Goal: Task Accomplishment & Management: Manage account settings

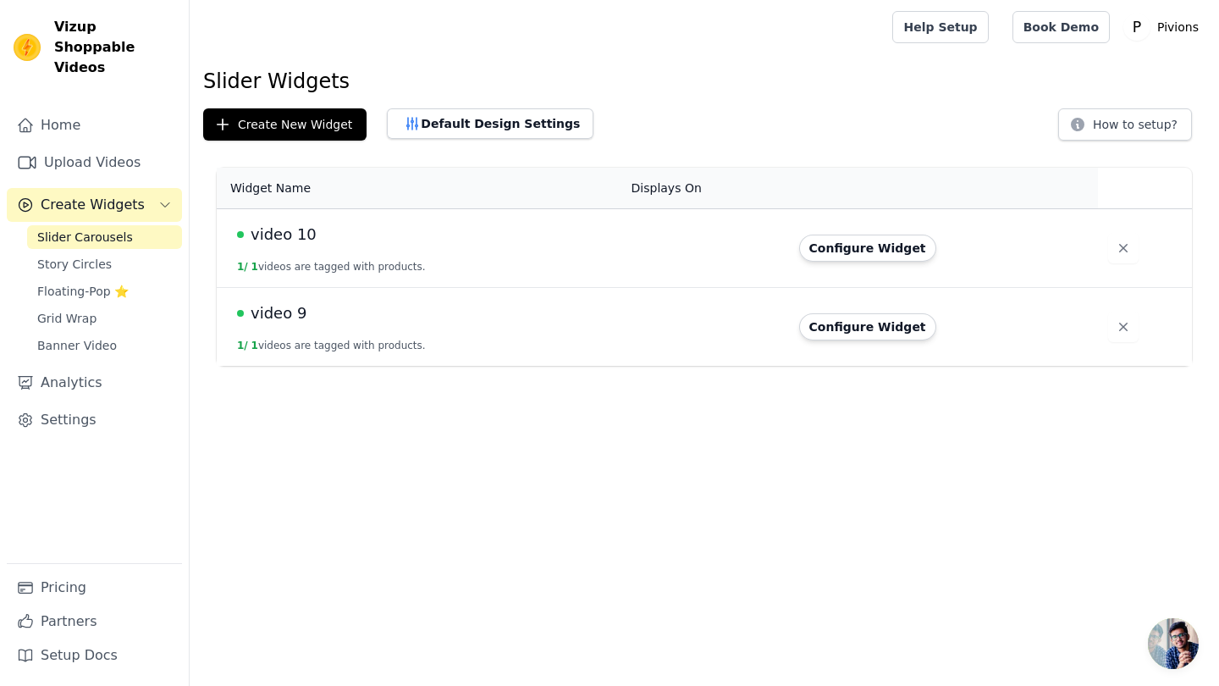
click at [428, 240] on div "video 10" at bounding box center [424, 235] width 374 height 24
click at [280, 246] on td "video 10 1 / 1 videos are tagged with products." at bounding box center [419, 248] width 405 height 79
click at [855, 244] on button "Configure Widget" at bounding box center [867, 248] width 137 height 27
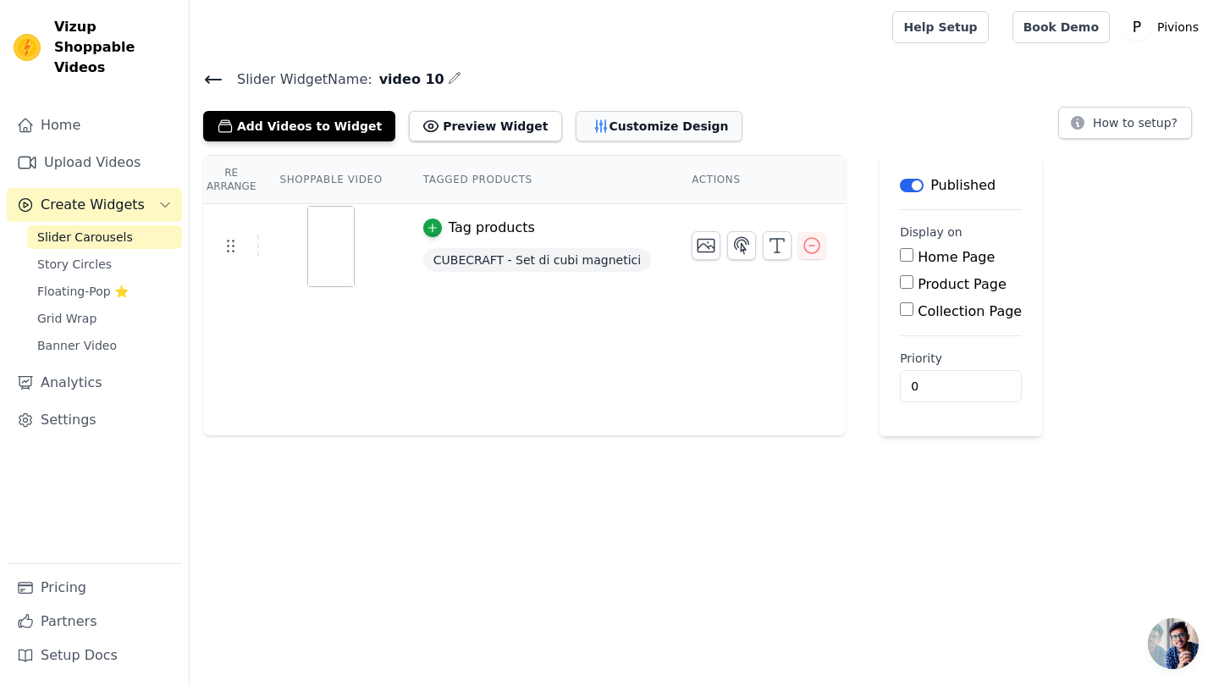
click at [585, 133] on button "Customize Design" at bounding box center [659, 126] width 167 height 30
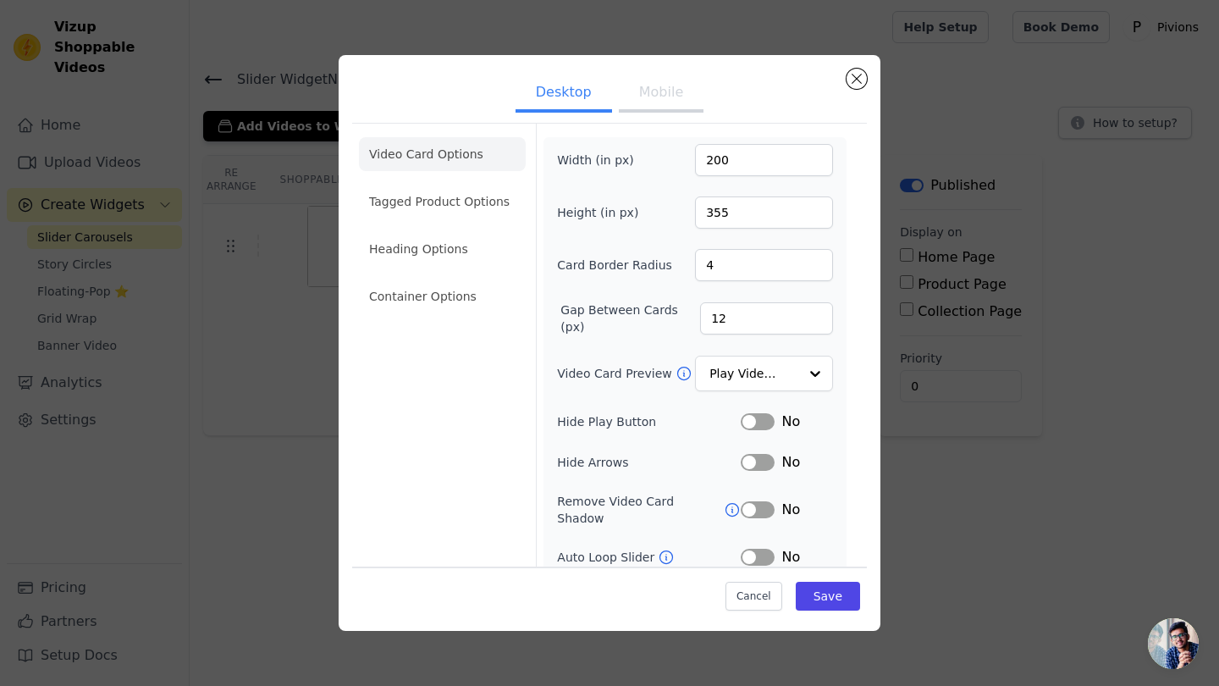
click at [659, 94] on button "Mobile" at bounding box center [661, 93] width 85 height 37
click at [814, 262] on input "5" at bounding box center [764, 265] width 138 height 32
type input "6"
click at [814, 262] on input "6" at bounding box center [764, 265] width 138 height 32
click at [828, 606] on button "Save" at bounding box center [828, 596] width 64 height 29
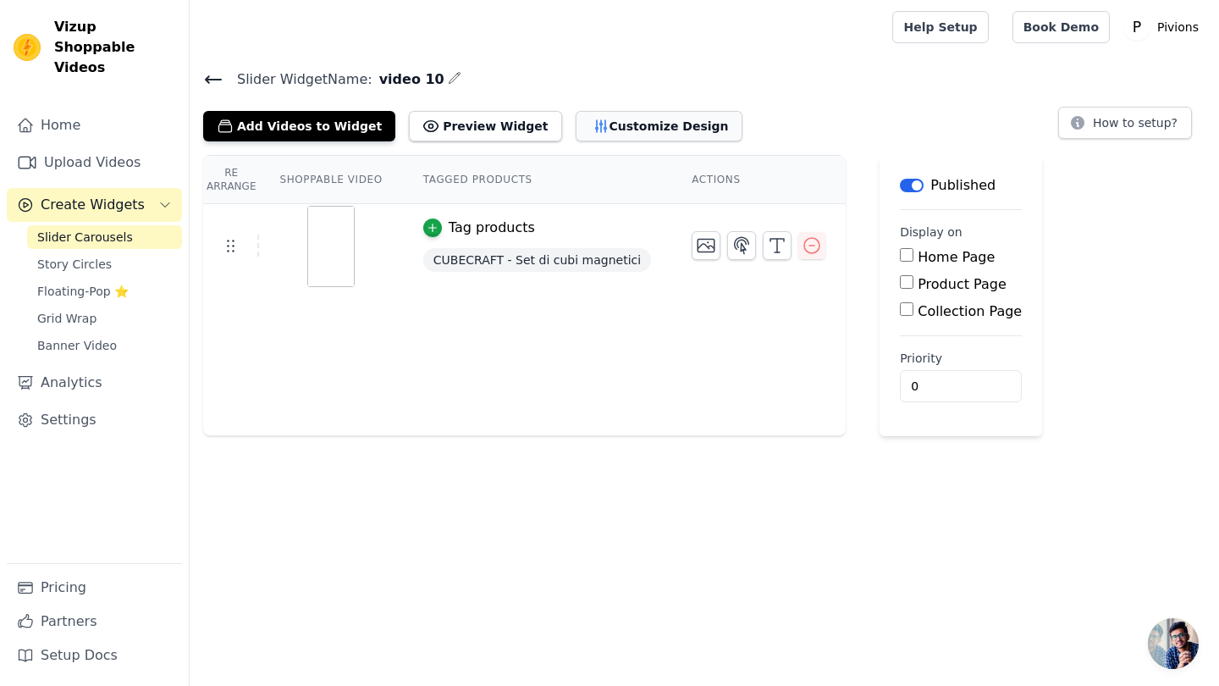
click at [632, 132] on button "Customize Design" at bounding box center [659, 126] width 167 height 30
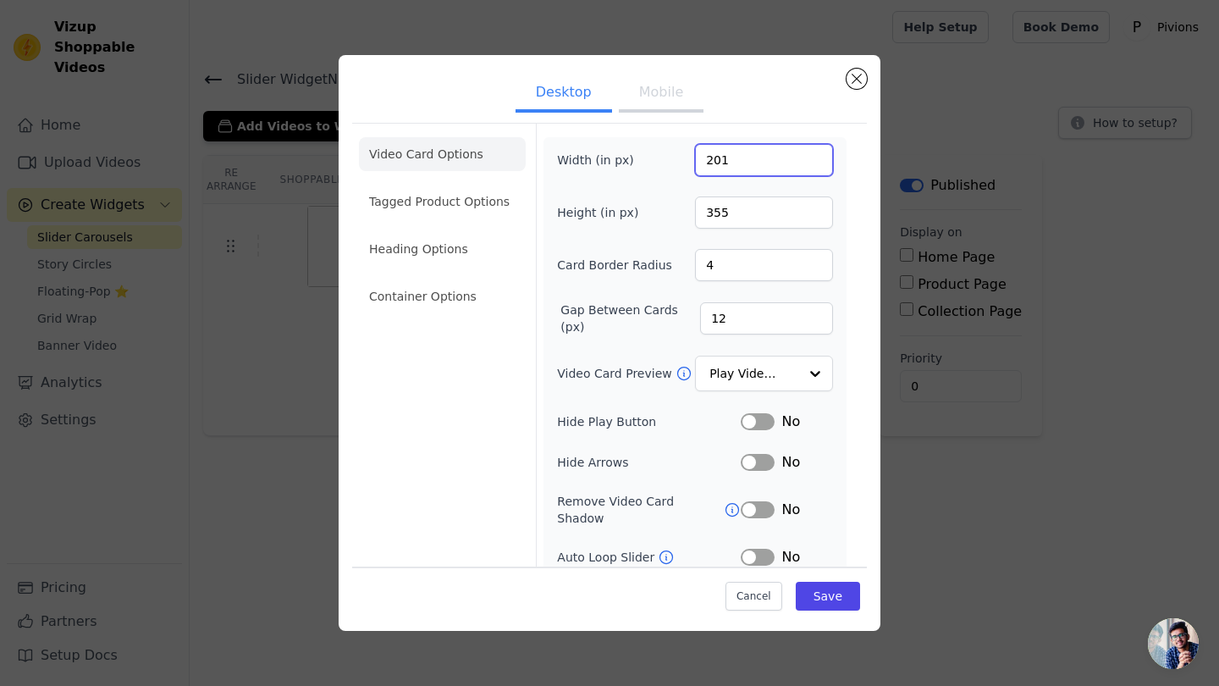
click at [818, 157] on input "201" at bounding box center [764, 160] width 138 height 32
click at [818, 157] on input "202" at bounding box center [764, 160] width 138 height 32
click at [818, 157] on input "203" at bounding box center [764, 160] width 138 height 32
click at [818, 157] on input "204" at bounding box center [764, 160] width 138 height 32
type input "200"
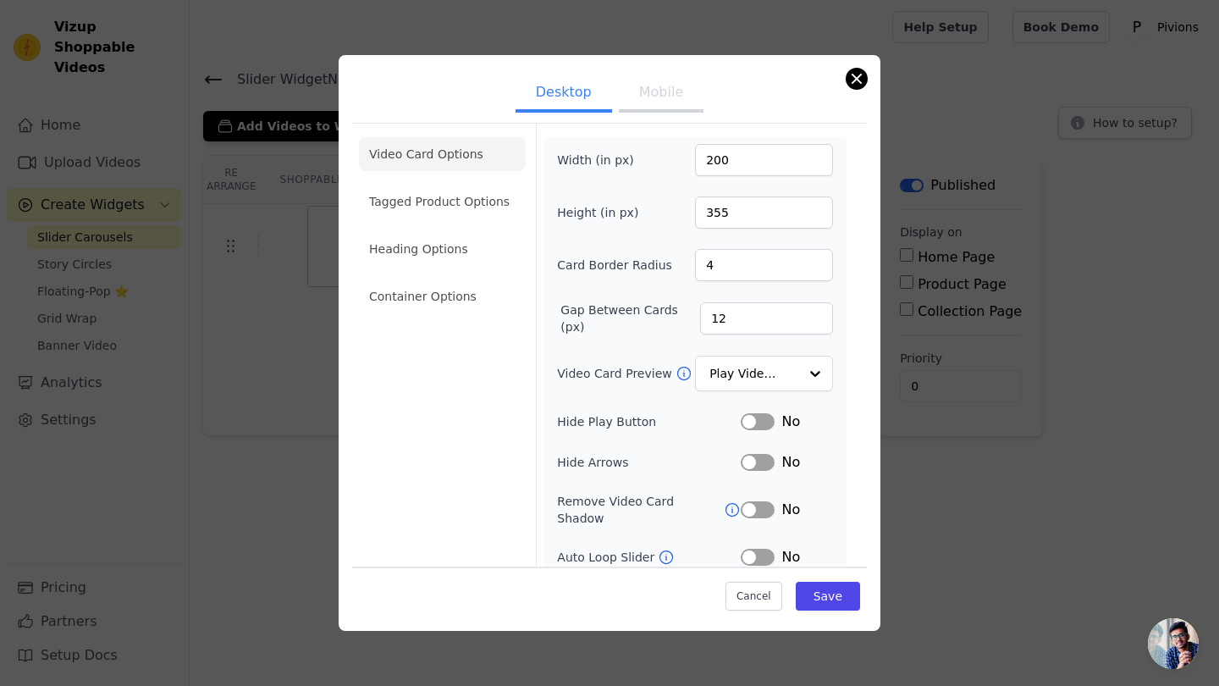
click at [855, 78] on button "Close modal" at bounding box center [857, 79] width 20 height 20
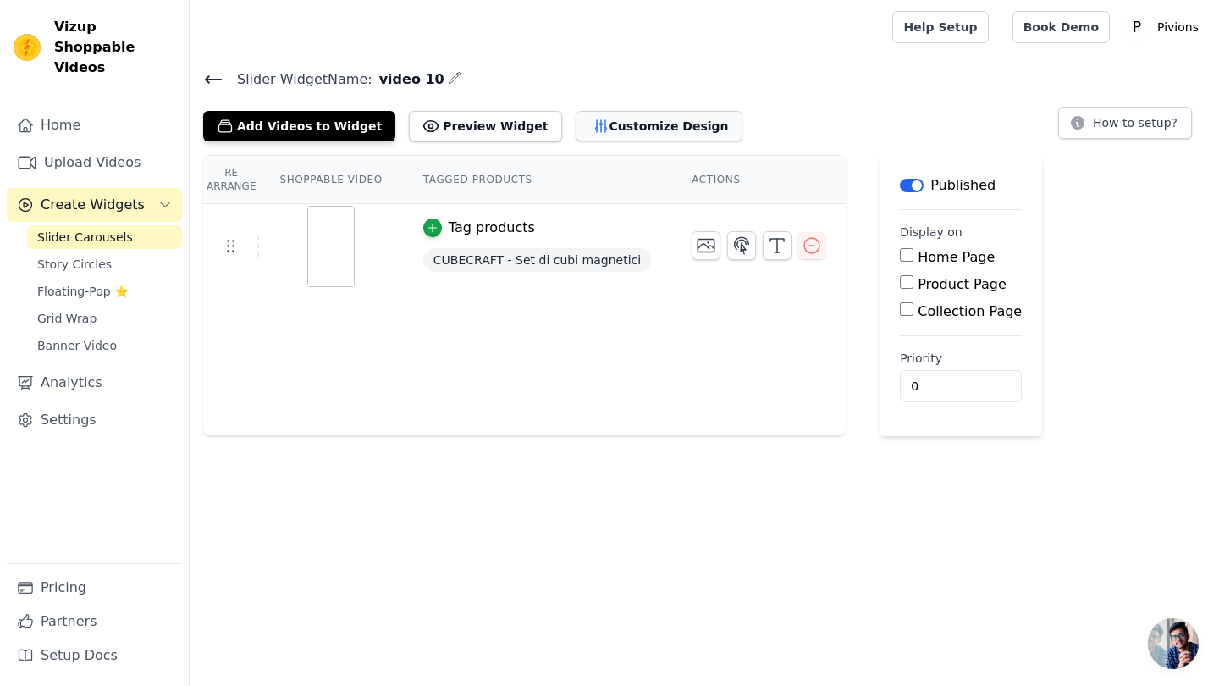
click at [592, 121] on button "Customize Design" at bounding box center [659, 126] width 167 height 30
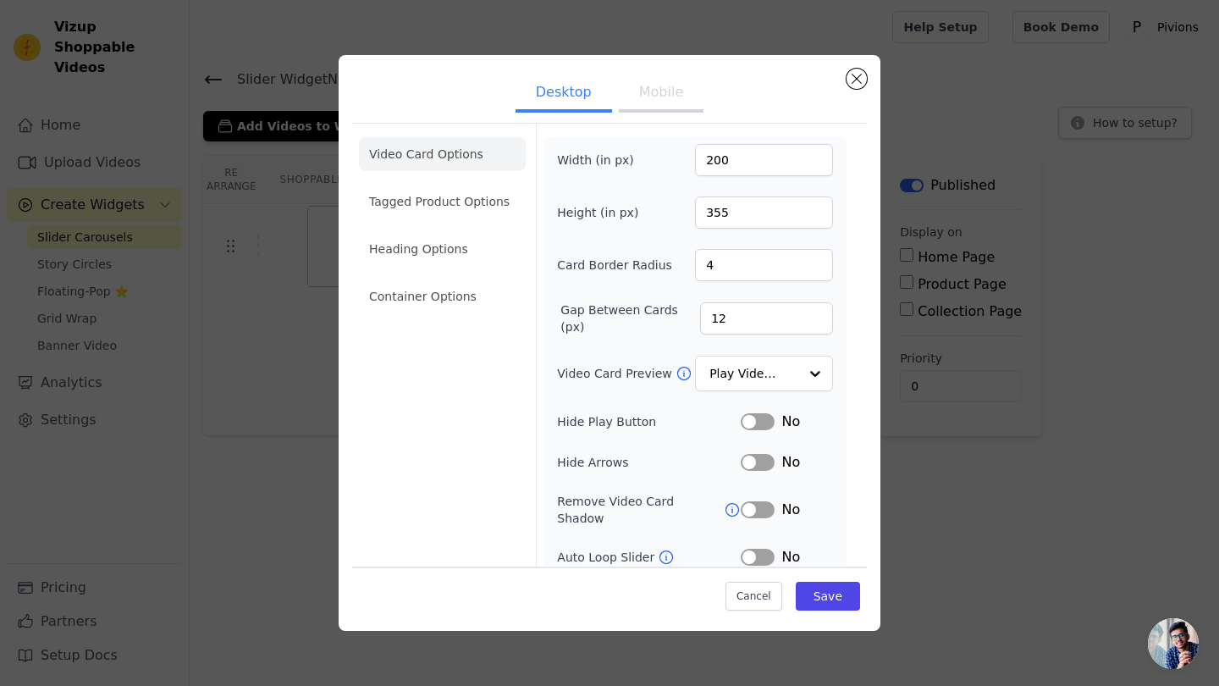
click at [664, 96] on button "Mobile" at bounding box center [661, 93] width 85 height 37
click at [714, 163] on input "200" at bounding box center [764, 160] width 138 height 32
type input "90"
click at [860, 84] on button "Close modal" at bounding box center [857, 79] width 20 height 20
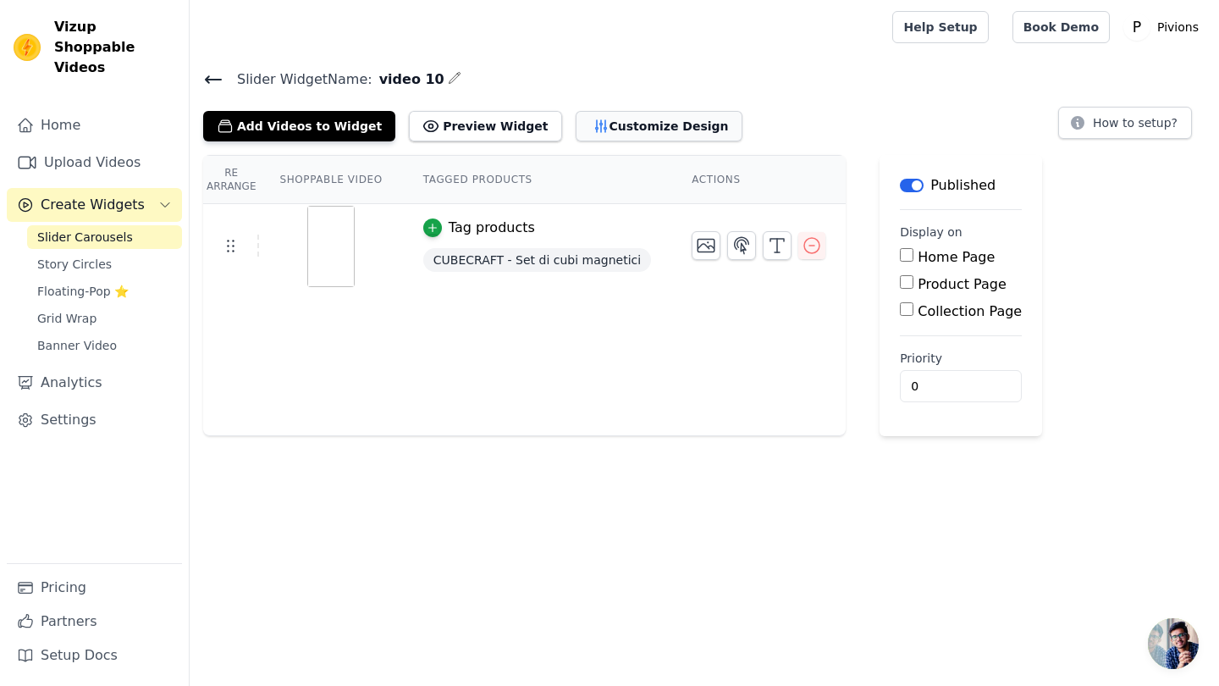
click at [658, 123] on button "Customize Design" at bounding box center [659, 126] width 167 height 30
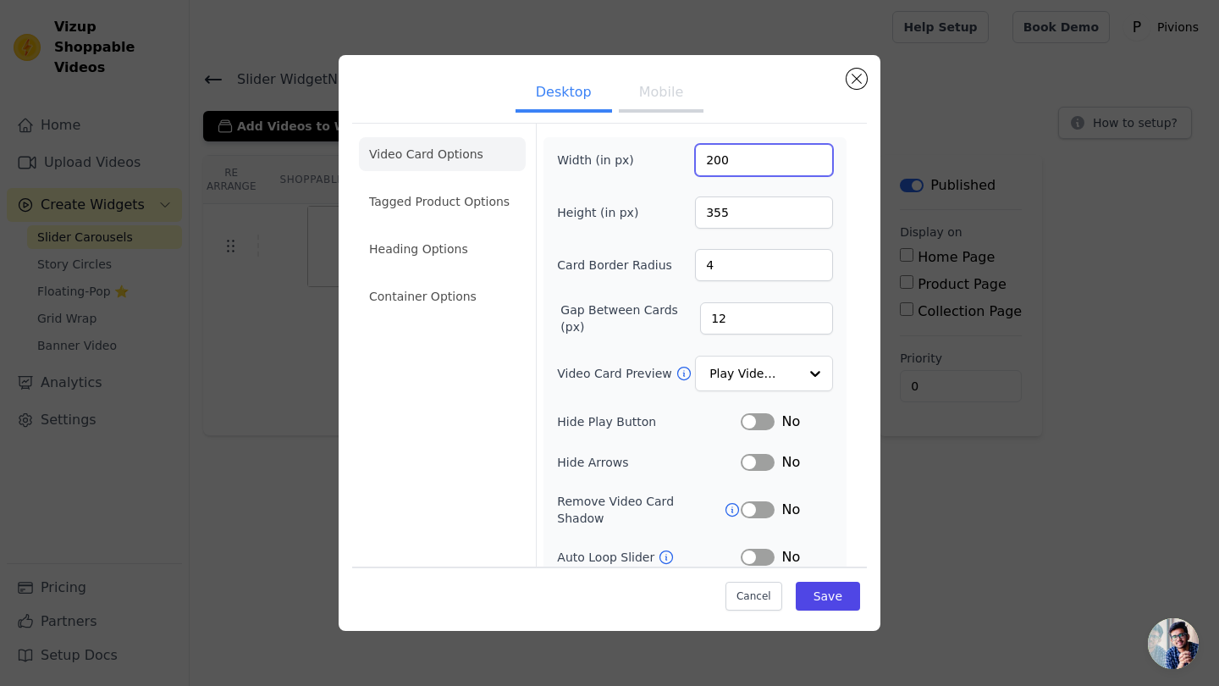
click at [715, 165] on input "200" at bounding box center [764, 160] width 138 height 32
type input "2000"
click at [836, 602] on button "Save" at bounding box center [828, 596] width 64 height 29
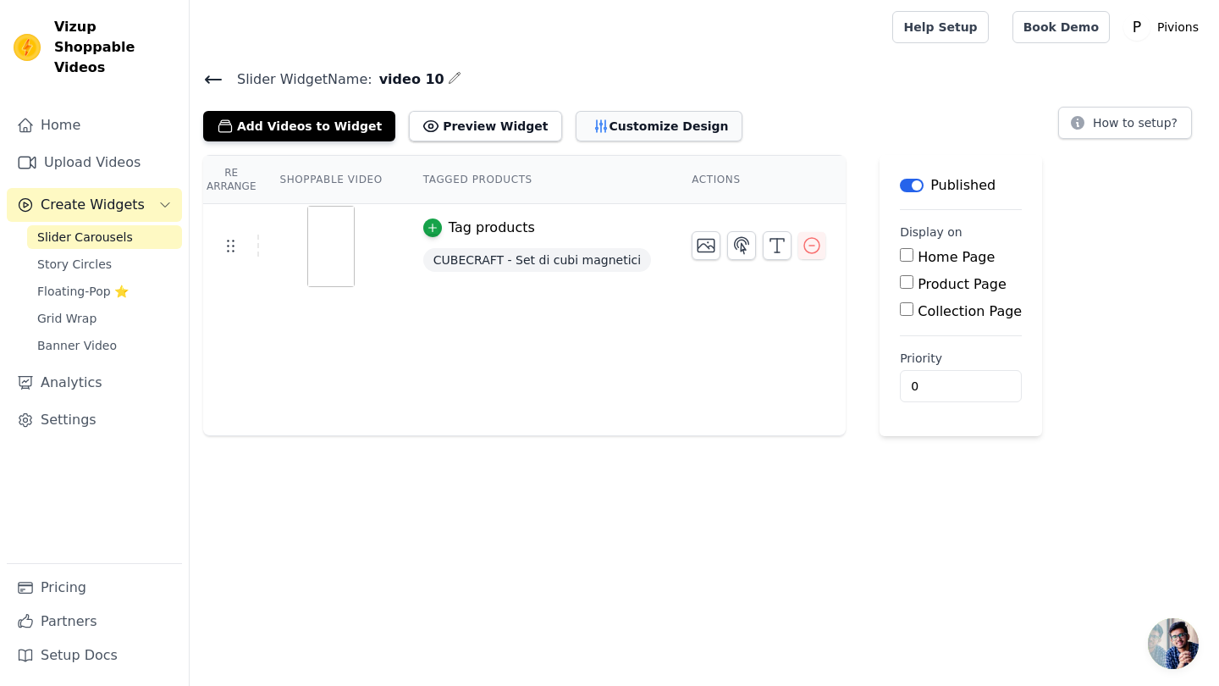
click at [585, 123] on button "Customize Design" at bounding box center [659, 126] width 167 height 30
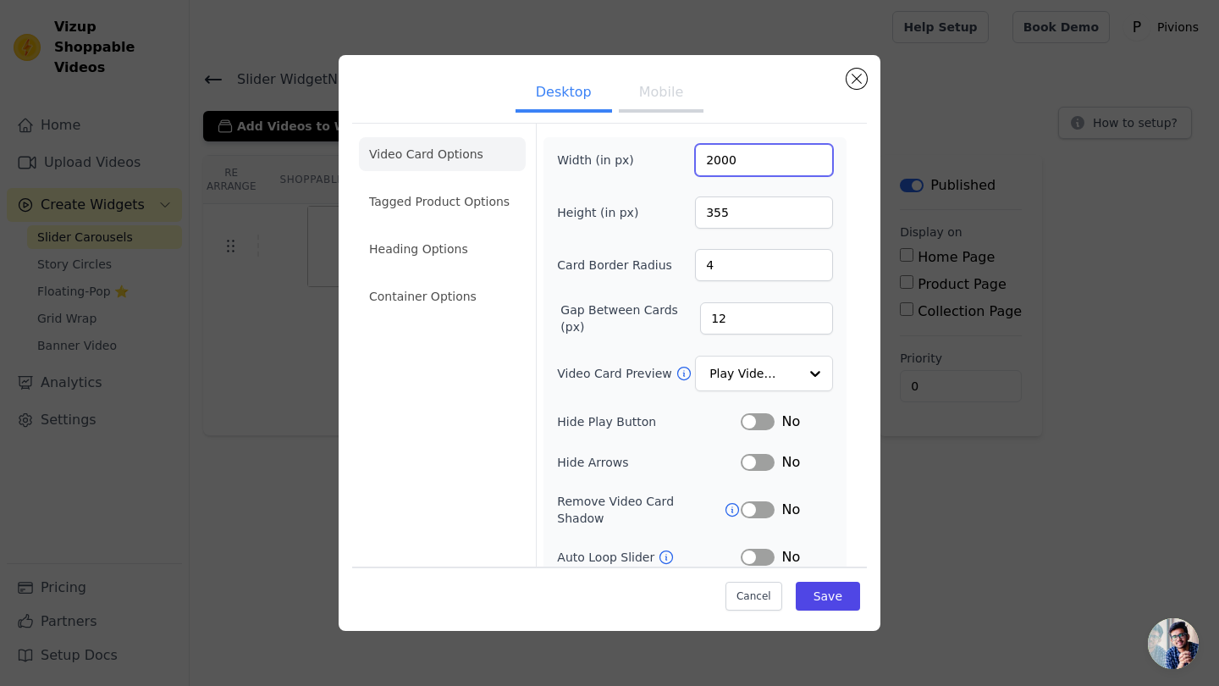
click at [733, 162] on input "2000" at bounding box center [764, 160] width 138 height 32
type input "200"
click at [841, 591] on button "Save" at bounding box center [828, 596] width 64 height 29
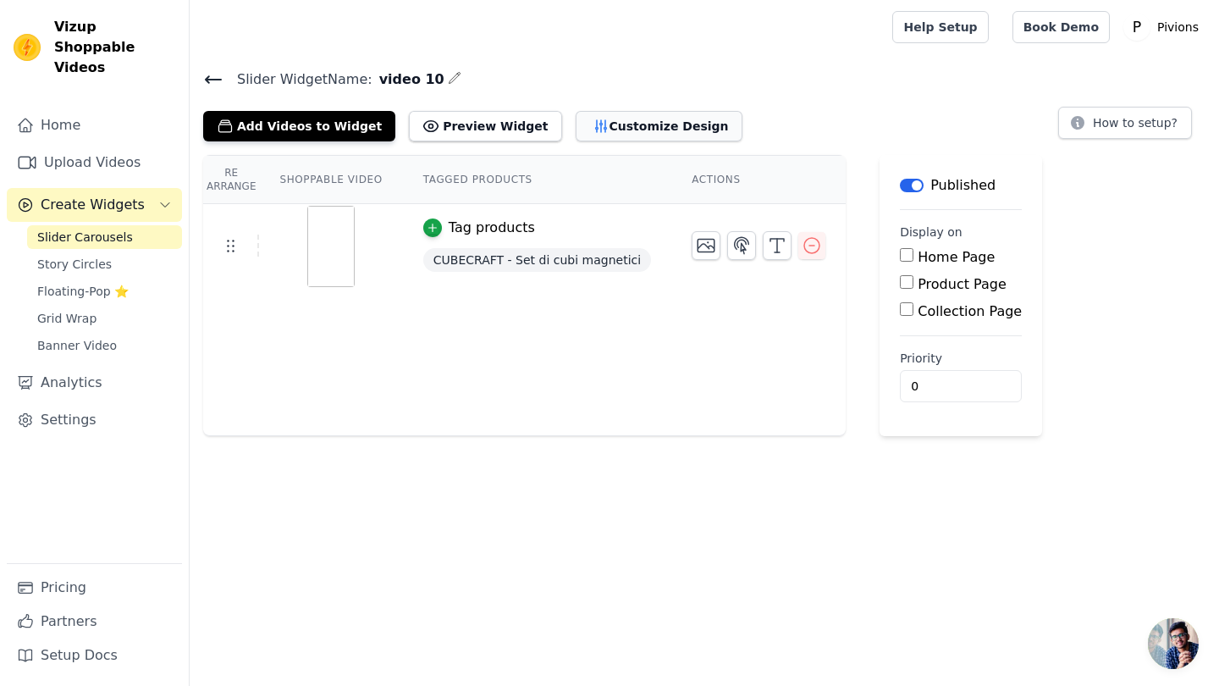
click at [641, 113] on button "Customize Design" at bounding box center [659, 126] width 167 height 30
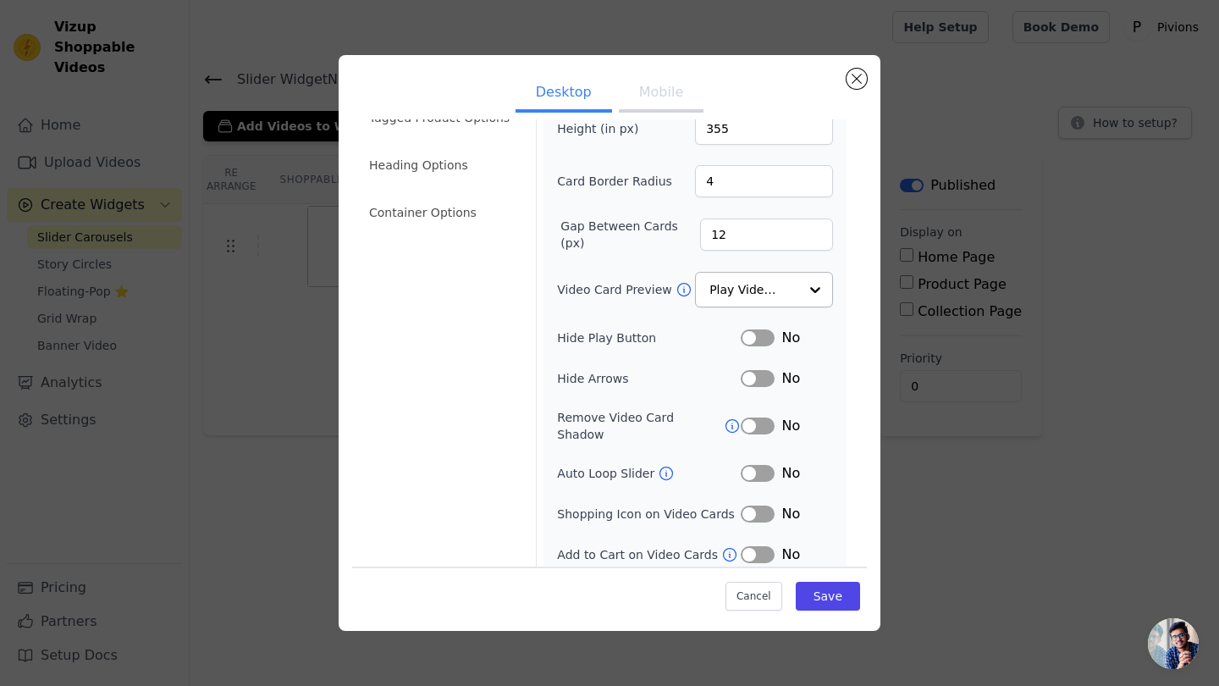
scroll to position [82, 0]
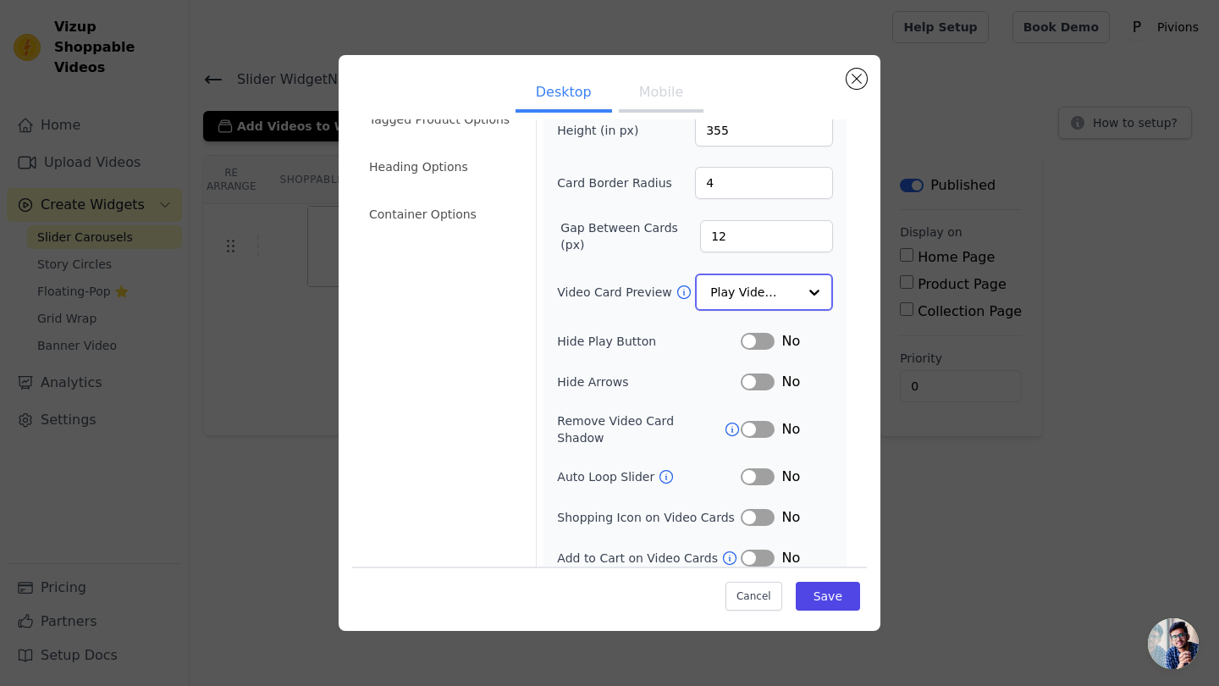
click at [758, 299] on input "Video Card Preview" at bounding box center [753, 292] width 87 height 34
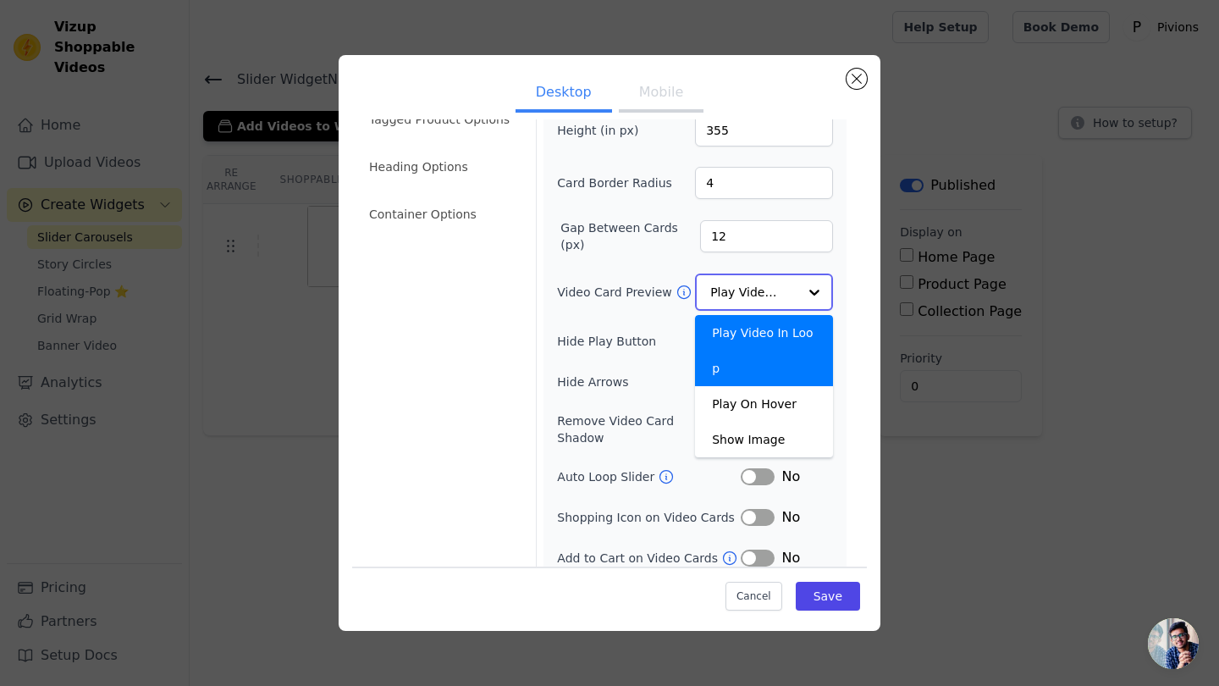
click at [758, 299] on input "Video Card Preview" at bounding box center [753, 292] width 87 height 34
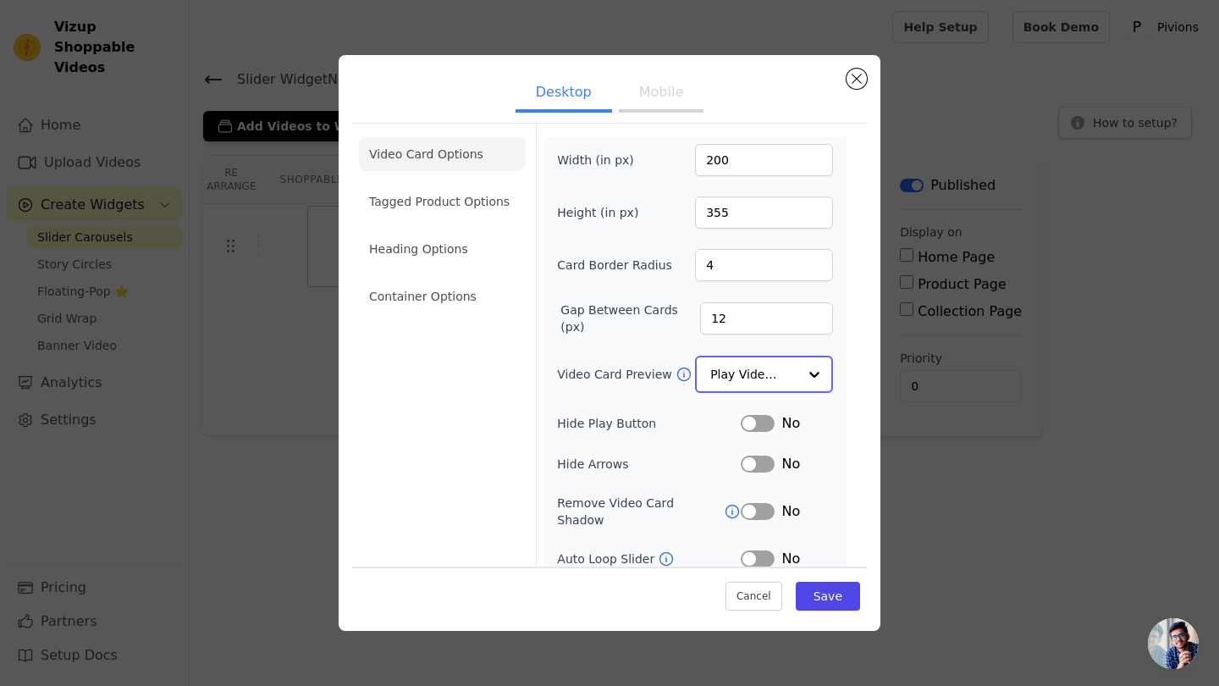
scroll to position [0, 0]
click at [736, 218] on input "355" at bounding box center [764, 212] width 138 height 32
click at [734, 262] on input "4" at bounding box center [764, 265] width 138 height 32
click at [645, 86] on button "Mobile" at bounding box center [661, 93] width 85 height 37
click at [659, 91] on button "Mobile" at bounding box center [661, 93] width 85 height 37
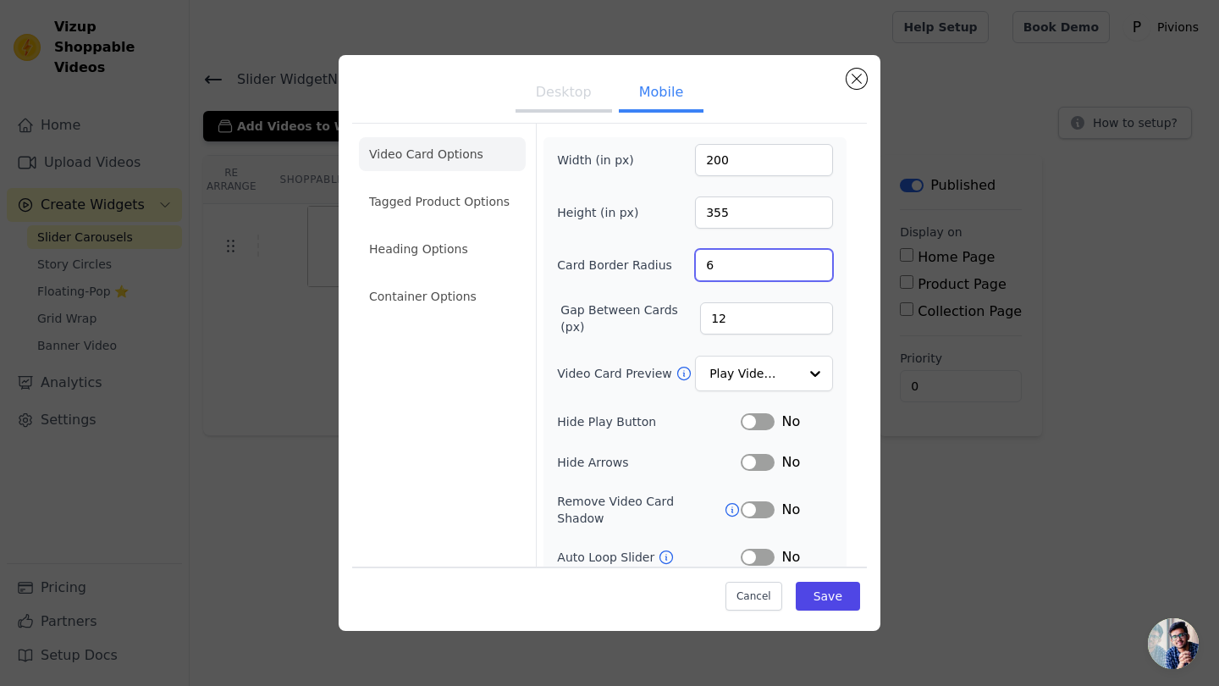
click at [720, 258] on input "6" at bounding box center [764, 265] width 138 height 32
click at [817, 267] on input "5" at bounding box center [764, 265] width 138 height 32
type input "4"
click at [817, 267] on input "4" at bounding box center [764, 265] width 138 height 32
click at [400, 205] on li "Tagged Product Options" at bounding box center [442, 202] width 167 height 34
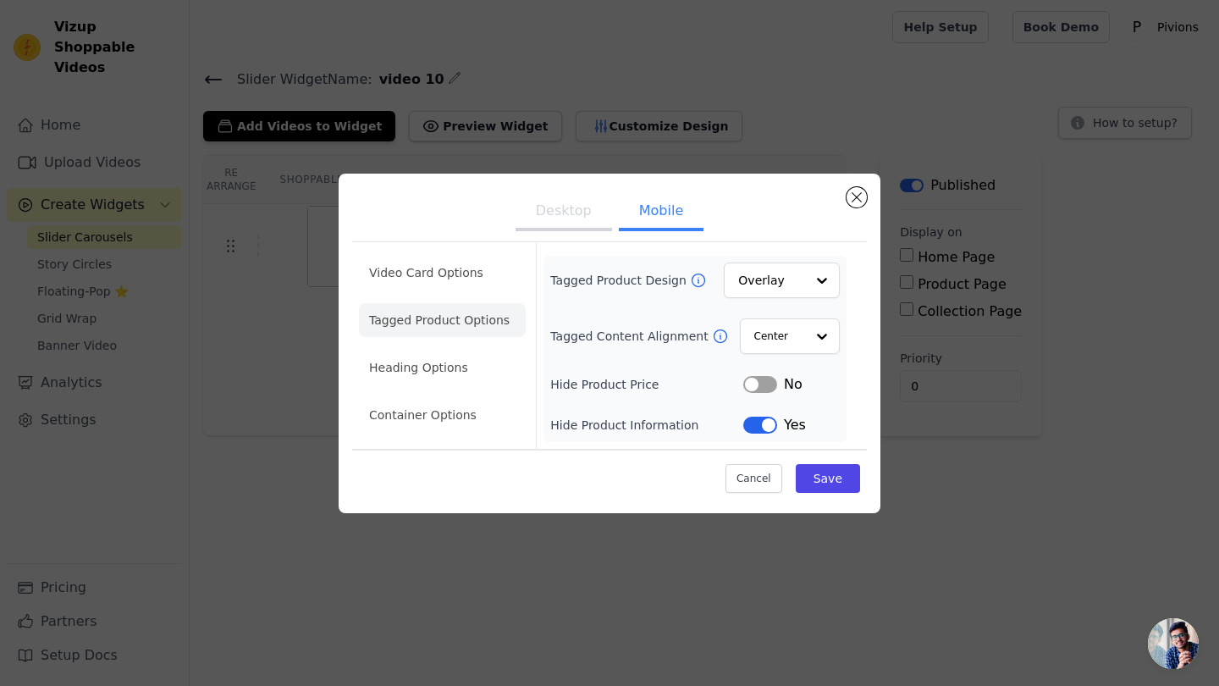
click at [397, 348] on ul "Video Card Options Tagged Product Options Heading Options Container Options" at bounding box center [442, 344] width 167 height 190
click at [400, 366] on li "Heading Options" at bounding box center [442, 367] width 167 height 34
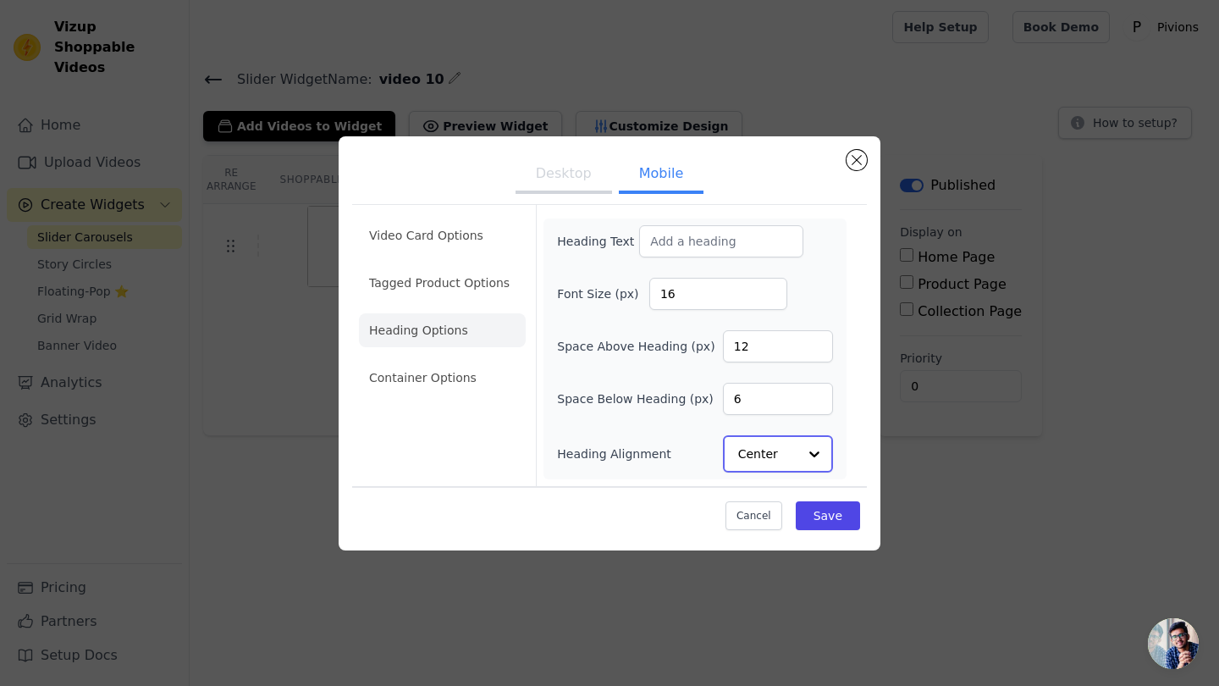
click at [814, 453] on div at bounding box center [814, 454] width 34 height 34
click at [787, 407] on div "Right" at bounding box center [778, 413] width 110 height 36
click at [817, 515] on button "Save" at bounding box center [828, 514] width 64 height 29
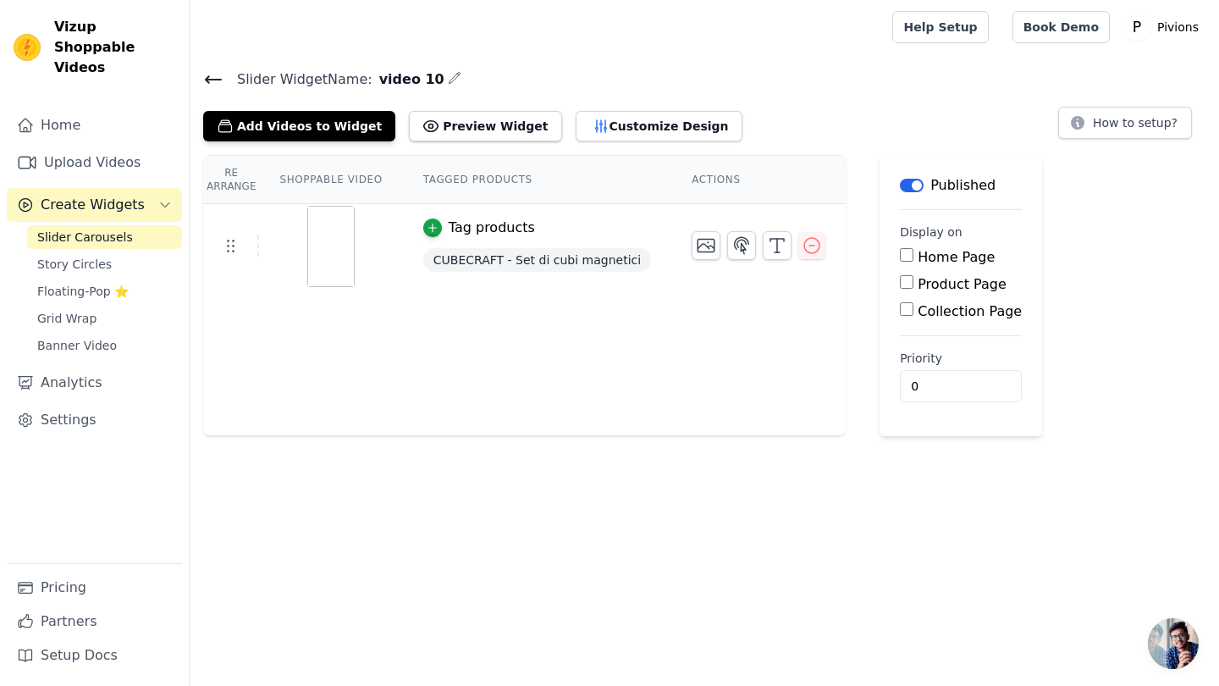
click at [637, 143] on div "Slider Widget Name: video 10 Add Videos to Widget Preview Widget Customize Desi…" at bounding box center [704, 252] width 1029 height 368
click at [638, 123] on button "Customize Design" at bounding box center [659, 126] width 167 height 30
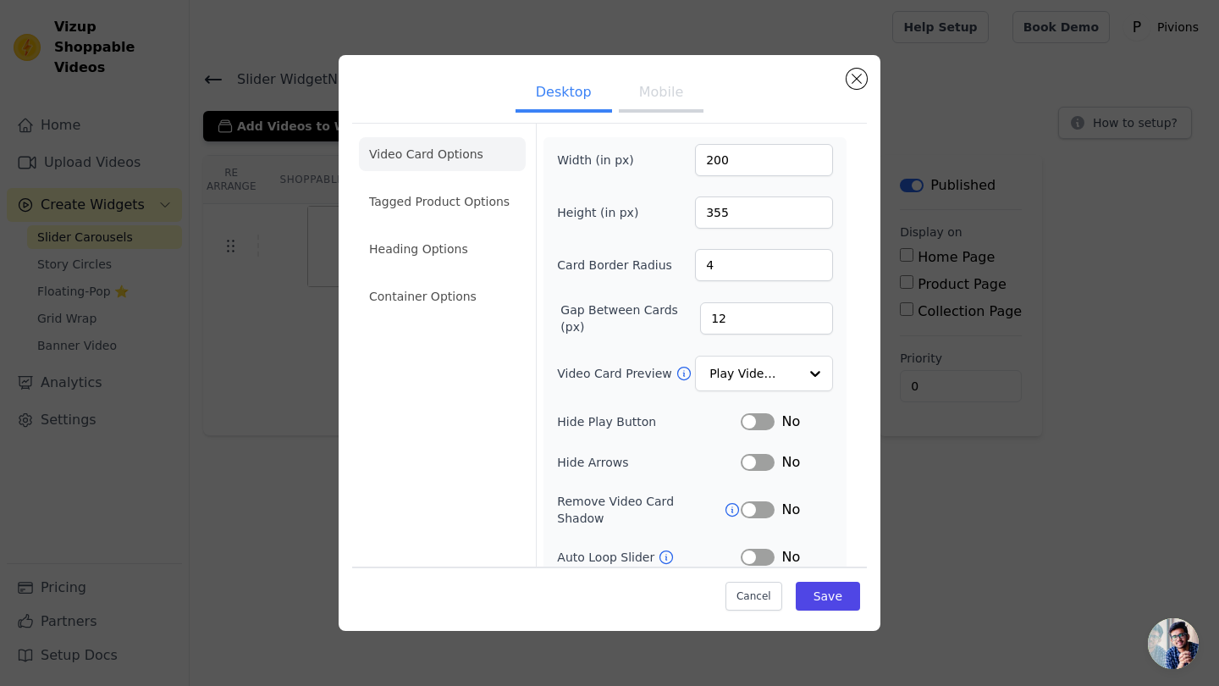
click at [433, 275] on ul "Video Card Options Tagged Product Options Heading Options Container Options" at bounding box center [442, 225] width 167 height 190
click at [433, 300] on li "Container Options" at bounding box center [442, 296] width 167 height 34
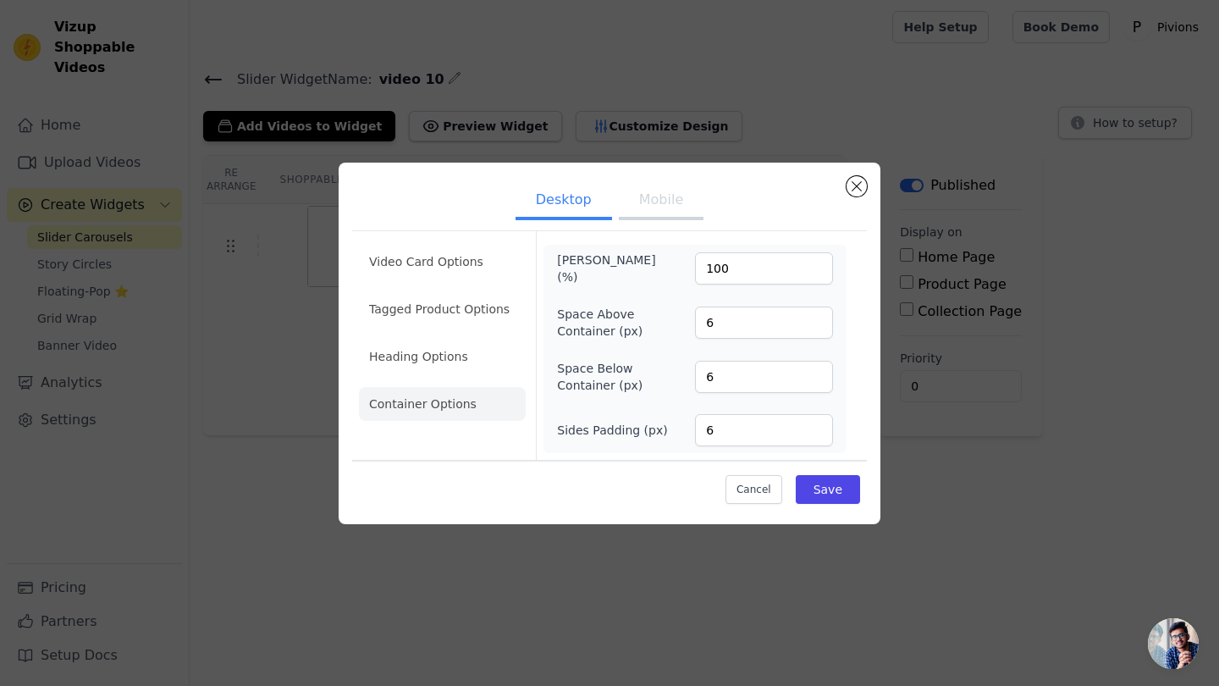
click at [665, 200] on button "Mobile" at bounding box center [661, 201] width 85 height 37
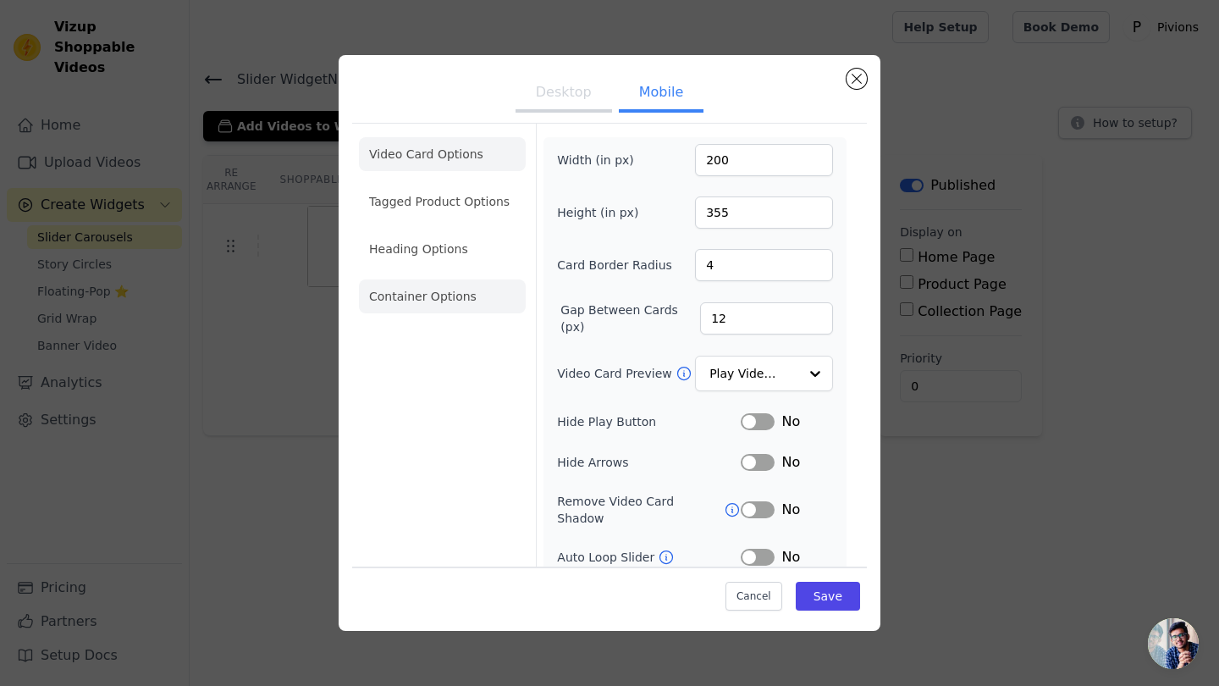
click at [451, 293] on li "Container Options" at bounding box center [442, 296] width 167 height 34
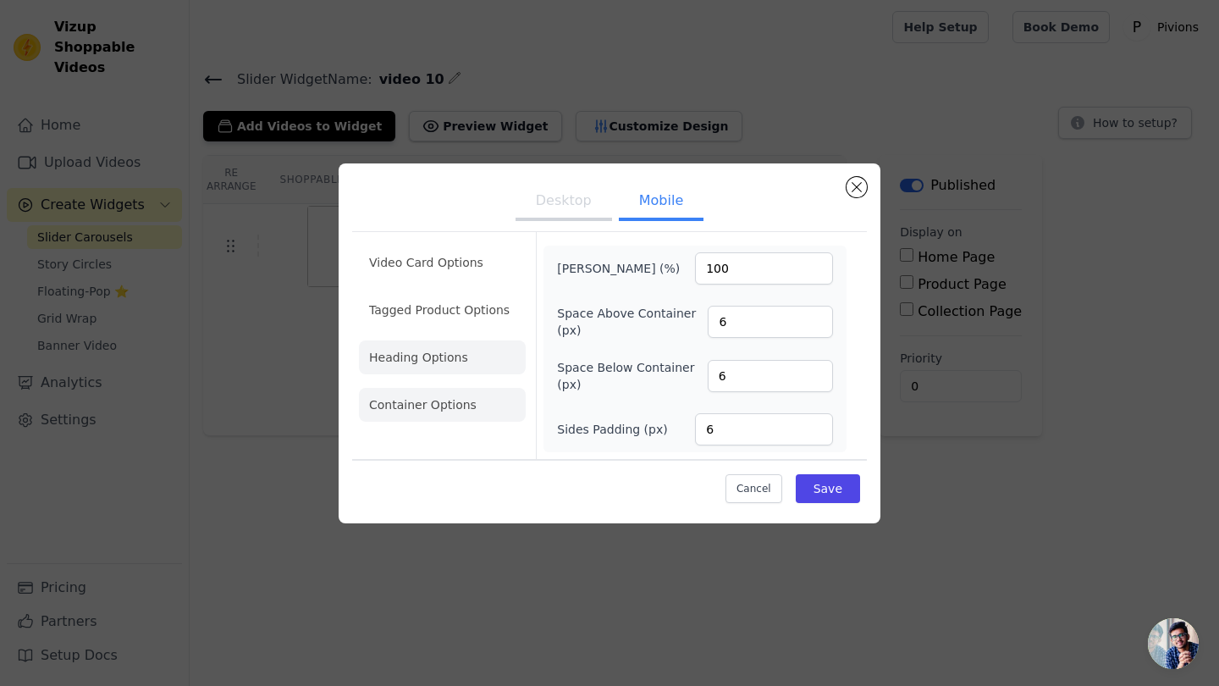
click at [445, 354] on li "Heading Options" at bounding box center [442, 357] width 167 height 34
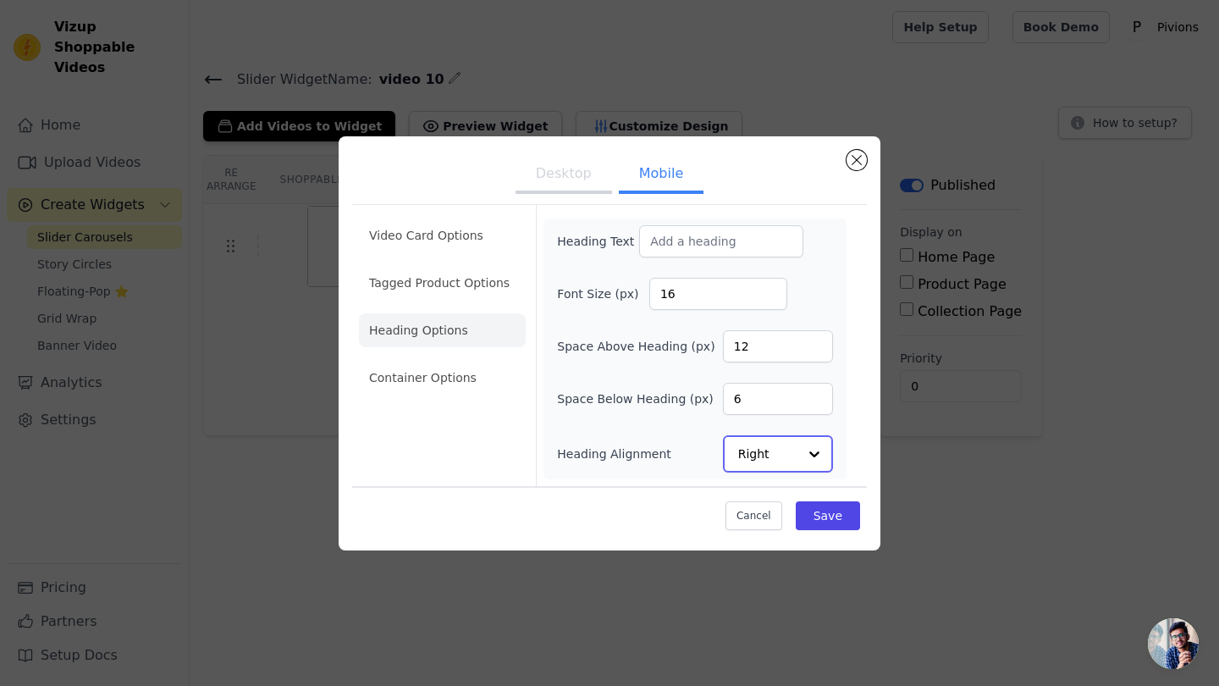
click at [764, 460] on input "Heading Alignment" at bounding box center [767, 454] width 59 height 34
click at [760, 377] on div "Left" at bounding box center [778, 378] width 110 height 36
click at [814, 522] on button "Save" at bounding box center [828, 514] width 64 height 29
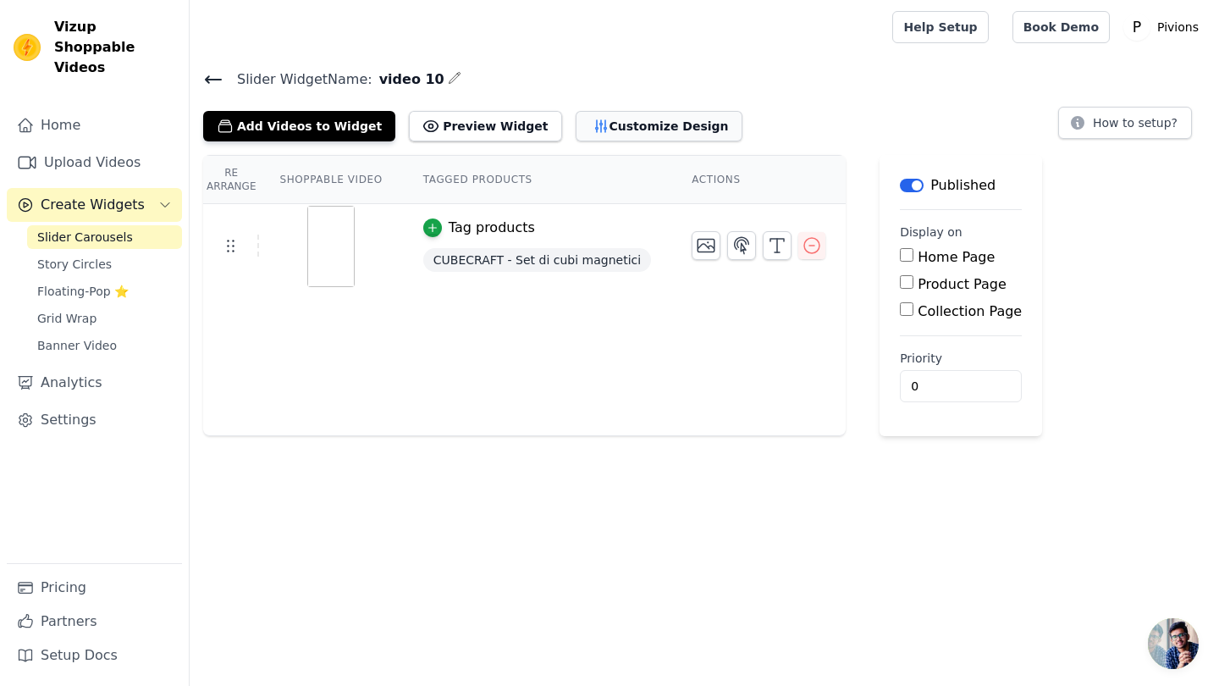
click at [579, 130] on button "Customize Design" at bounding box center [659, 126] width 167 height 30
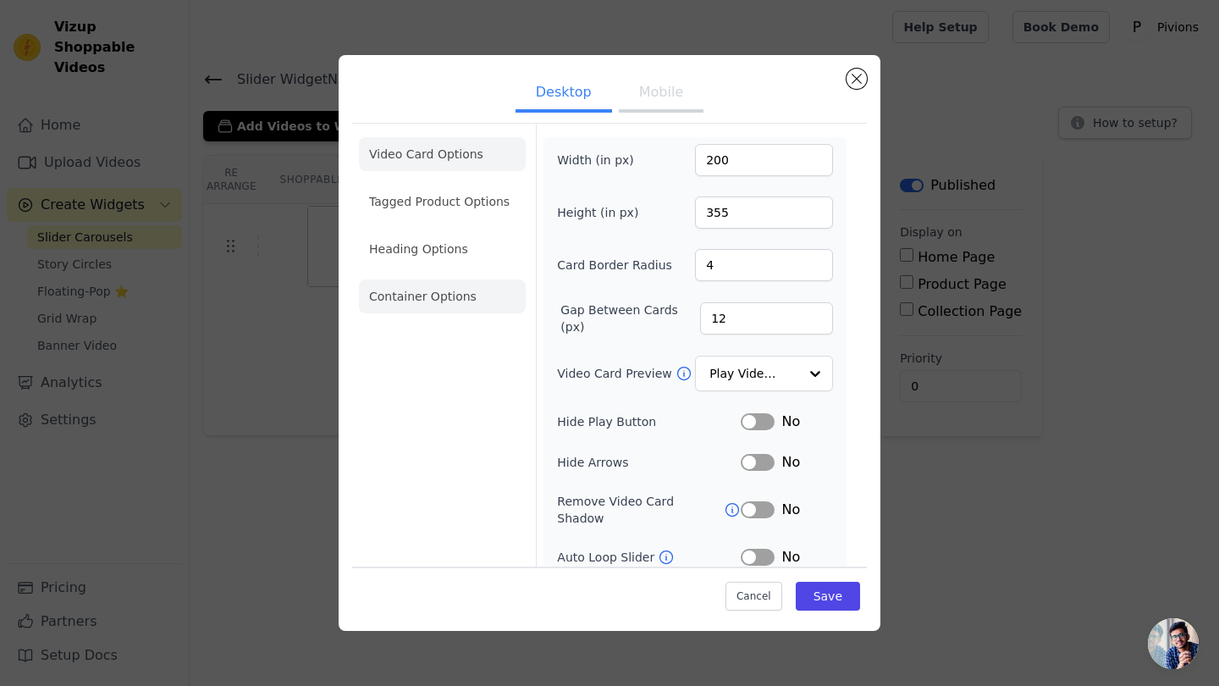
click at [399, 296] on li "Container Options" at bounding box center [442, 296] width 167 height 34
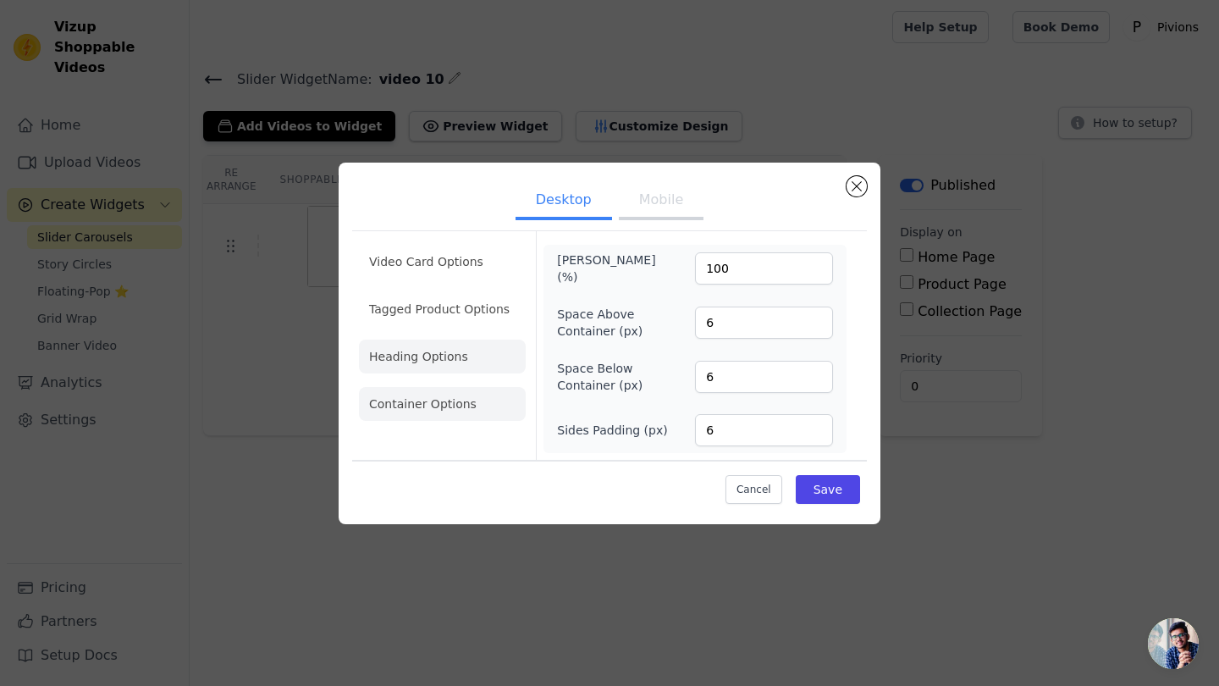
click at [484, 360] on li "Heading Options" at bounding box center [442, 356] width 167 height 34
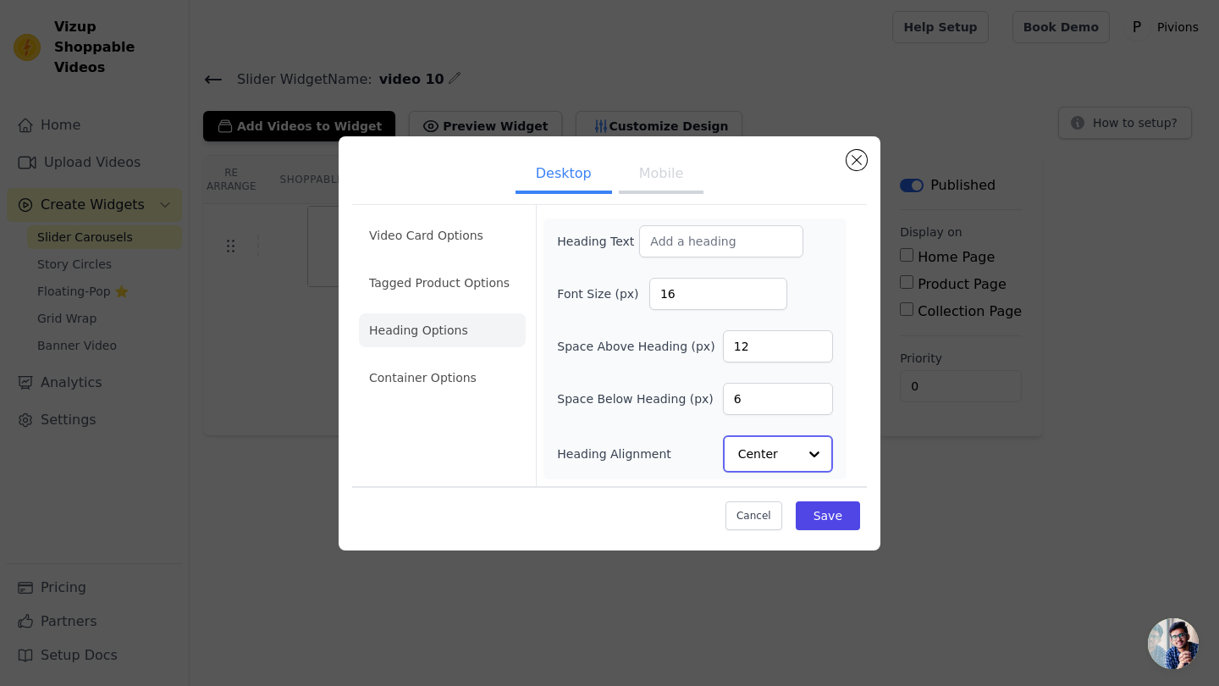
click at [780, 457] on input "Heading Alignment" at bounding box center [767, 454] width 59 height 34
click at [773, 451] on input "Heading Alignment" at bounding box center [767, 454] width 59 height 34
click at [437, 371] on li "Container Options" at bounding box center [442, 378] width 167 height 34
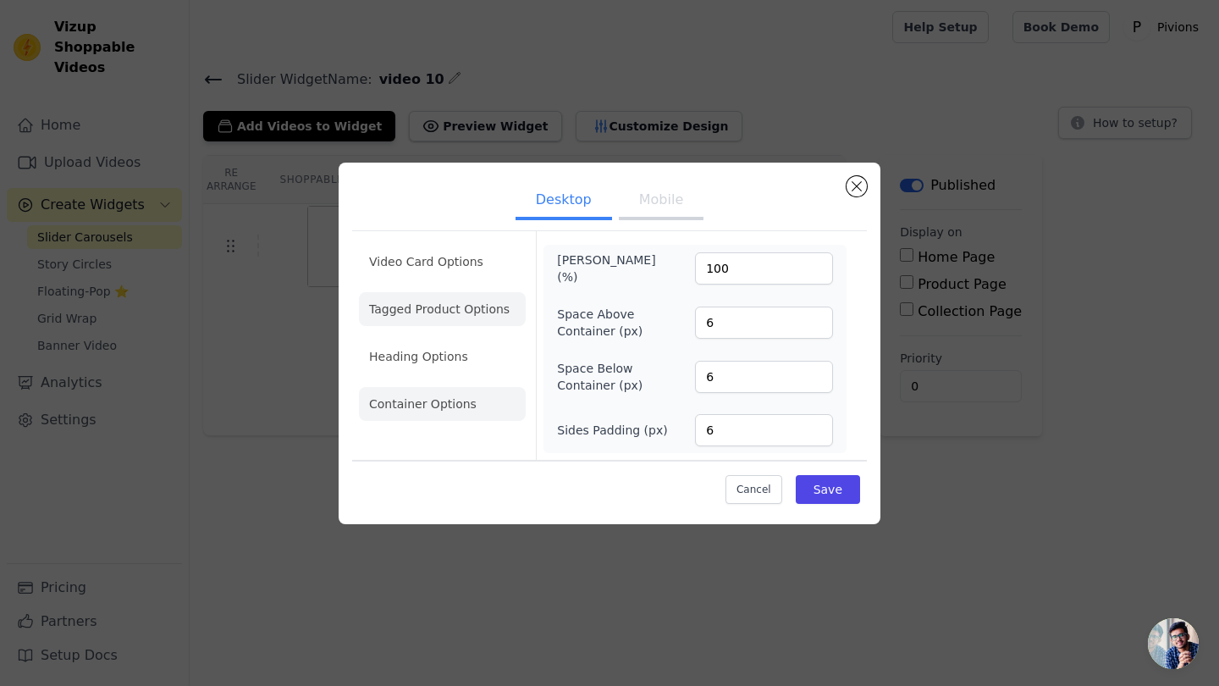
click at [428, 309] on li "Tagged Product Options" at bounding box center [442, 309] width 167 height 34
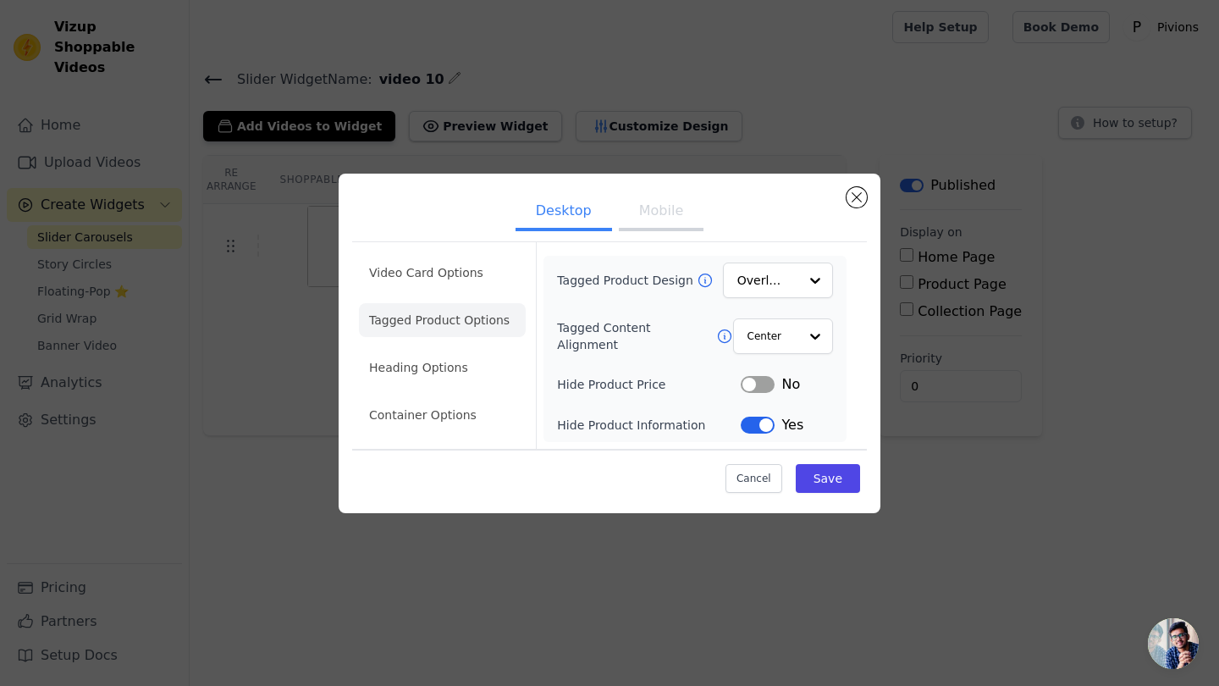
click at [668, 222] on button "Mobile" at bounding box center [661, 212] width 85 height 37
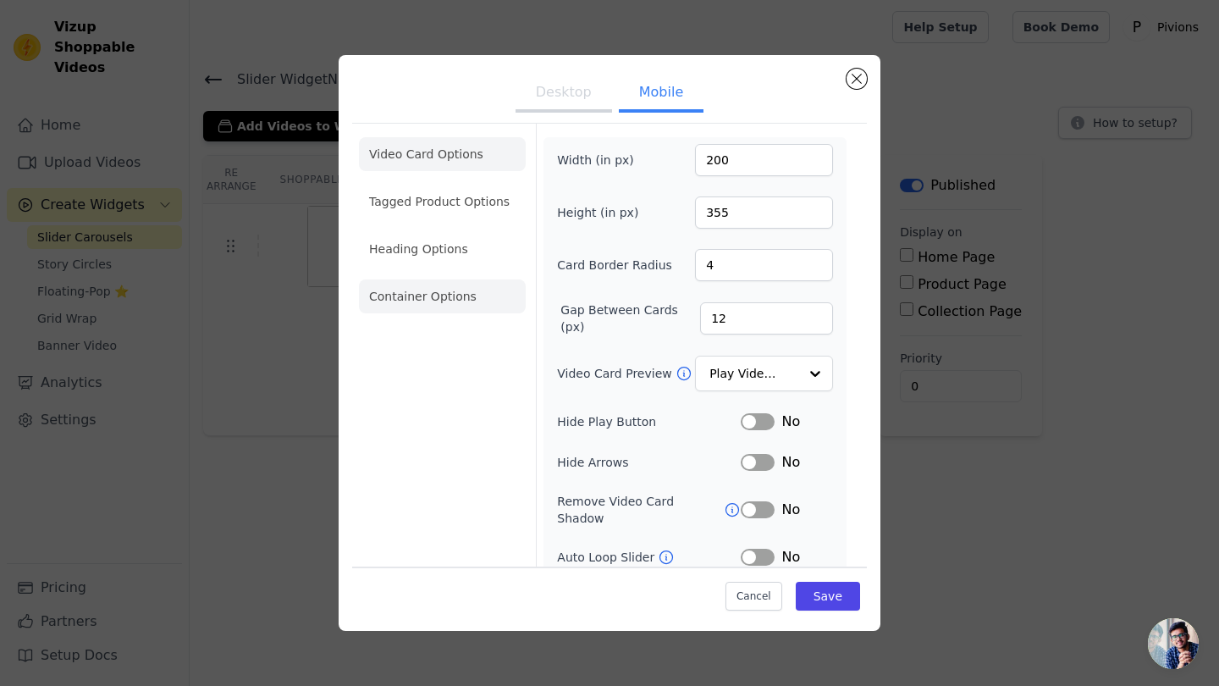
click at [435, 290] on li "Container Options" at bounding box center [442, 296] width 167 height 34
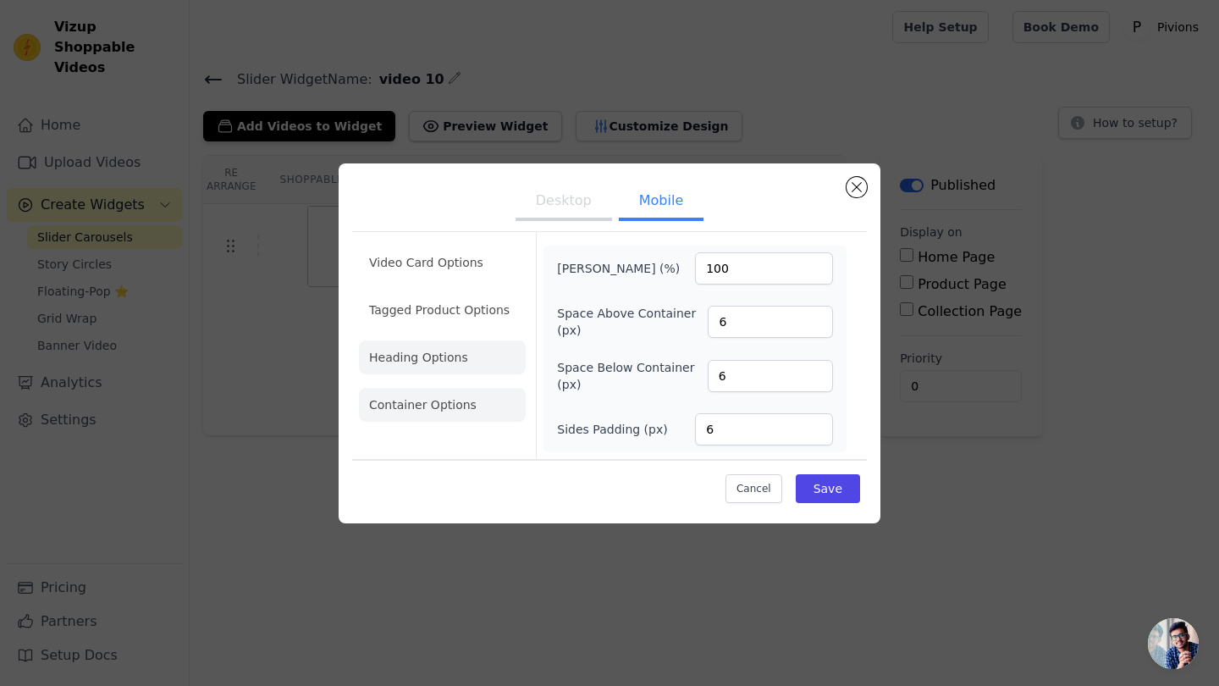
click at [440, 358] on li "Heading Options" at bounding box center [442, 357] width 167 height 34
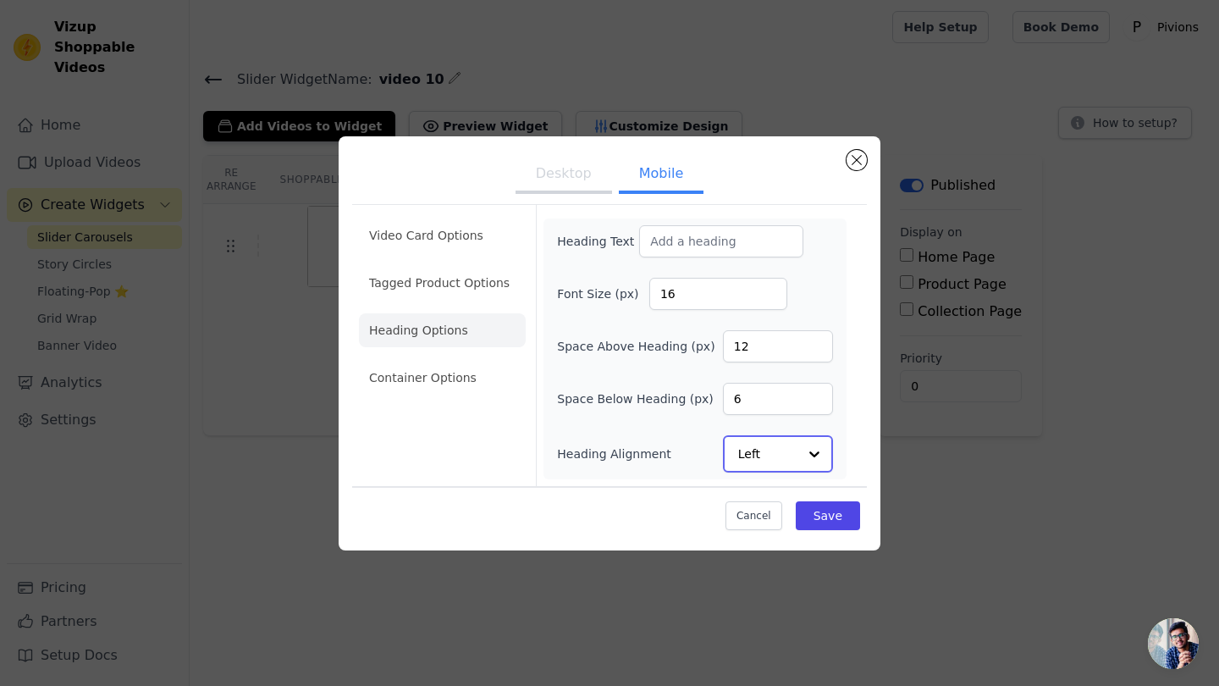
click at [801, 453] on div at bounding box center [814, 454] width 34 height 34
click at [770, 335] on div "Center" at bounding box center [778, 342] width 110 height 36
click at [821, 516] on button "Save" at bounding box center [828, 514] width 64 height 29
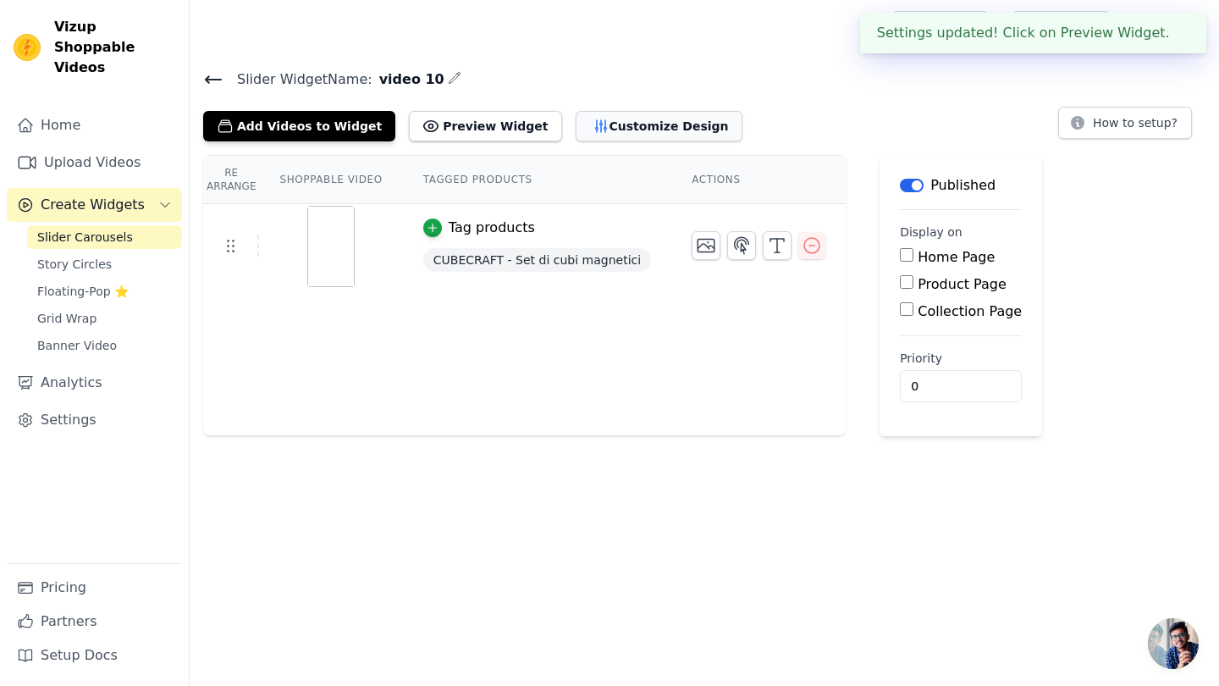
click at [599, 111] on button "Customize Design" at bounding box center [659, 126] width 167 height 30
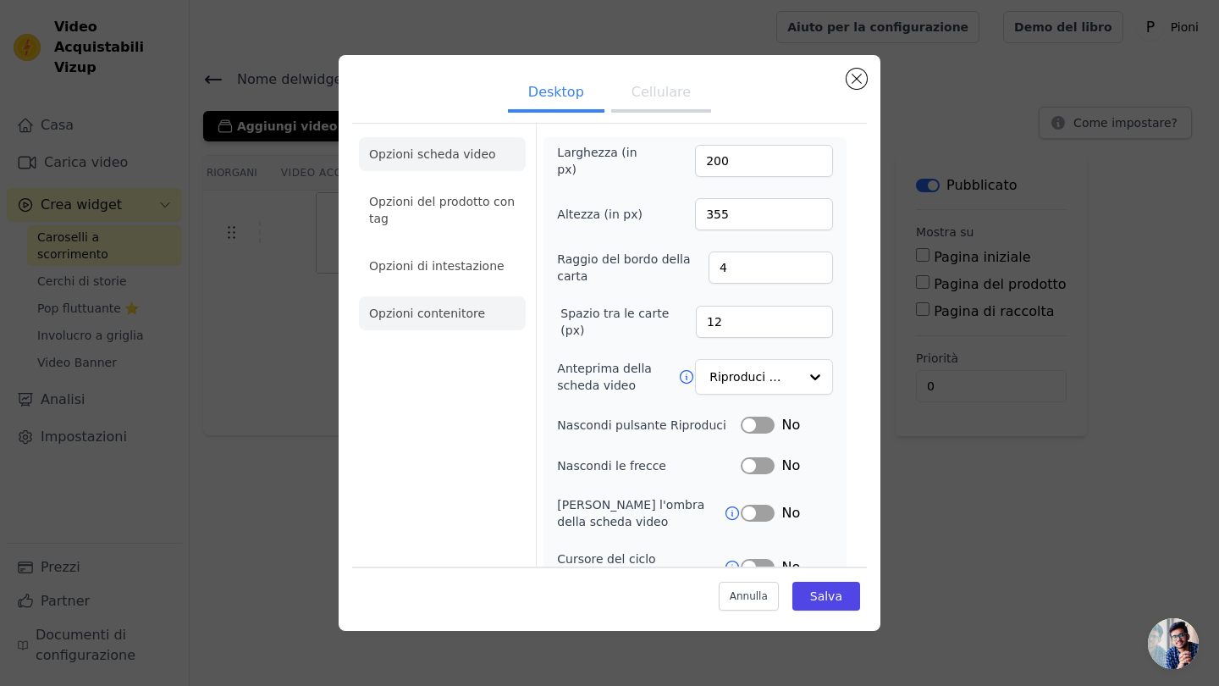
click at [472, 318] on li "Opzioni contenitore" at bounding box center [442, 313] width 167 height 34
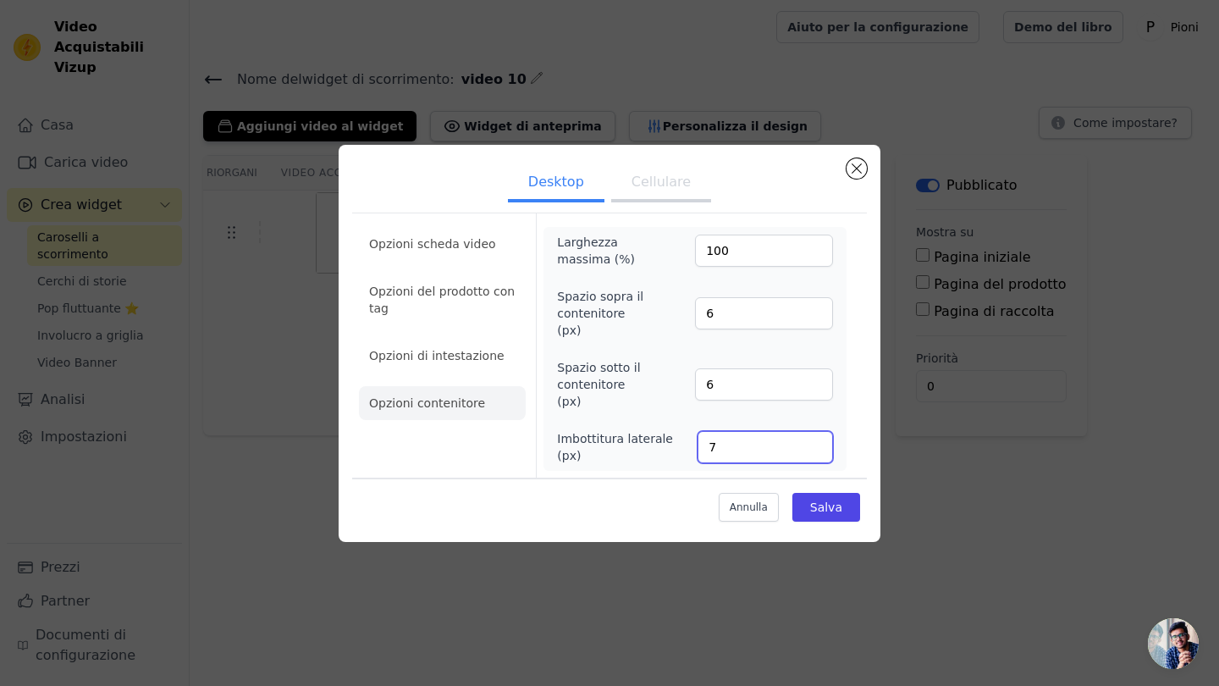
click at [818, 431] on input "7" at bounding box center [765, 447] width 135 height 32
click at [818, 431] on input "8" at bounding box center [765, 447] width 135 height 32
click at [818, 431] on input "9" at bounding box center [765, 447] width 135 height 32
click at [818, 431] on input "10" at bounding box center [765, 447] width 135 height 32
click at [818, 431] on input "11" at bounding box center [765, 447] width 135 height 32
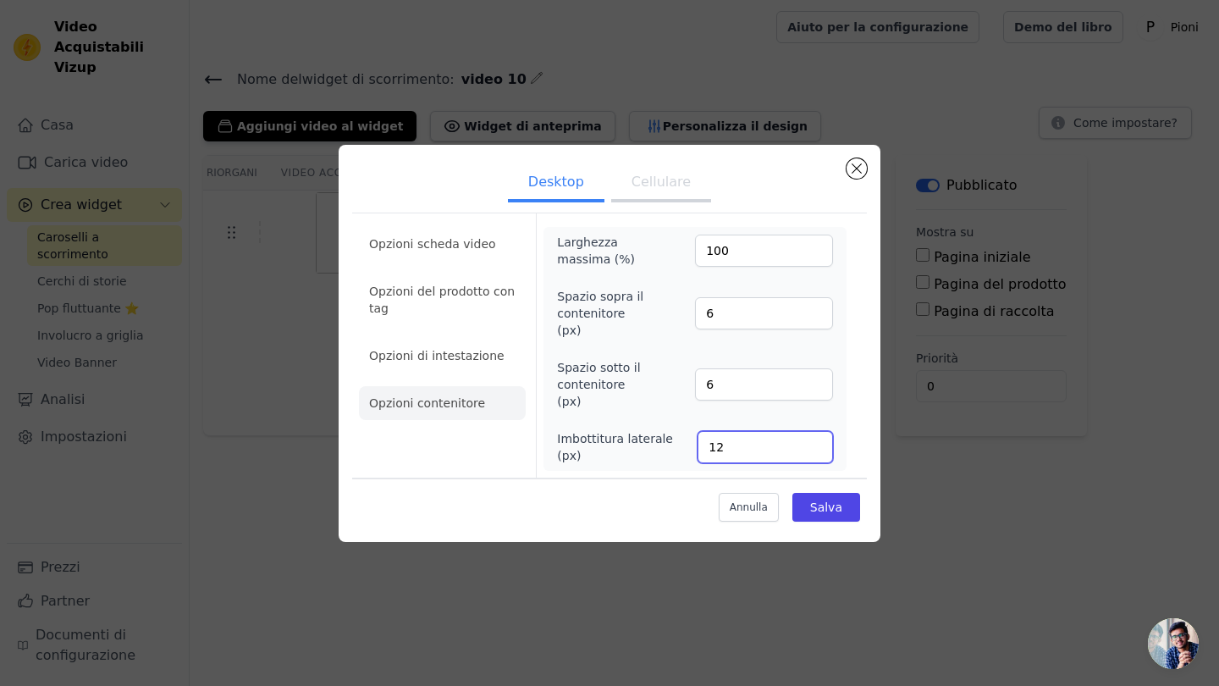
click at [818, 431] on input "12" at bounding box center [765, 447] width 135 height 32
click at [818, 431] on input "13" at bounding box center [765, 447] width 135 height 32
click at [818, 431] on input "14" at bounding box center [765, 447] width 135 height 32
click at [818, 431] on input "15" at bounding box center [765, 447] width 135 height 32
type input "16"
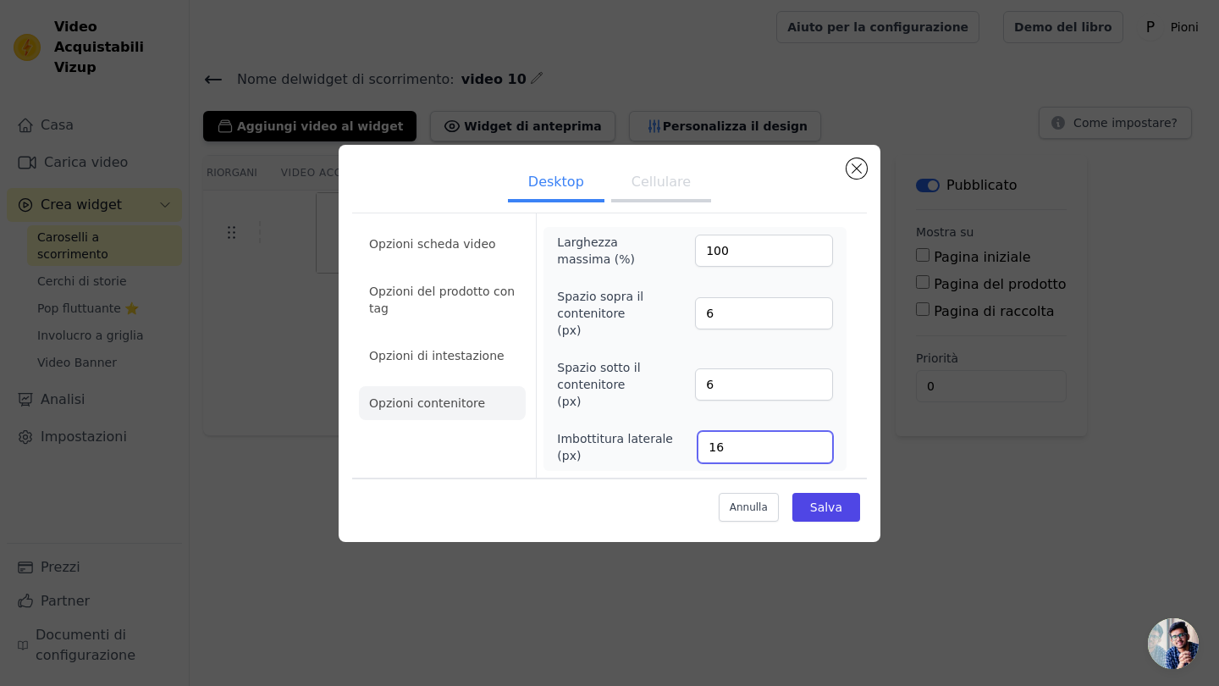
click at [818, 431] on input "16" at bounding box center [765, 447] width 135 height 32
click at [859, 179] on button "Chiudi modale" at bounding box center [857, 168] width 20 height 20
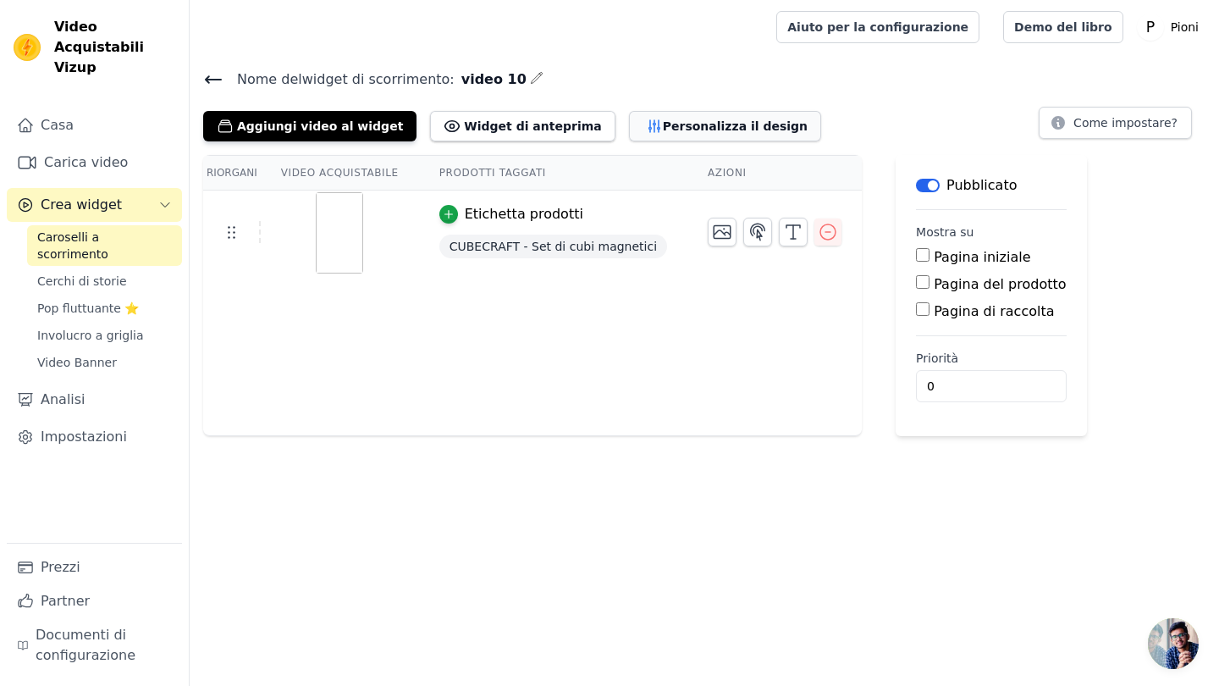
click at [648, 121] on button "Personalizza il design" at bounding box center [725, 126] width 192 height 30
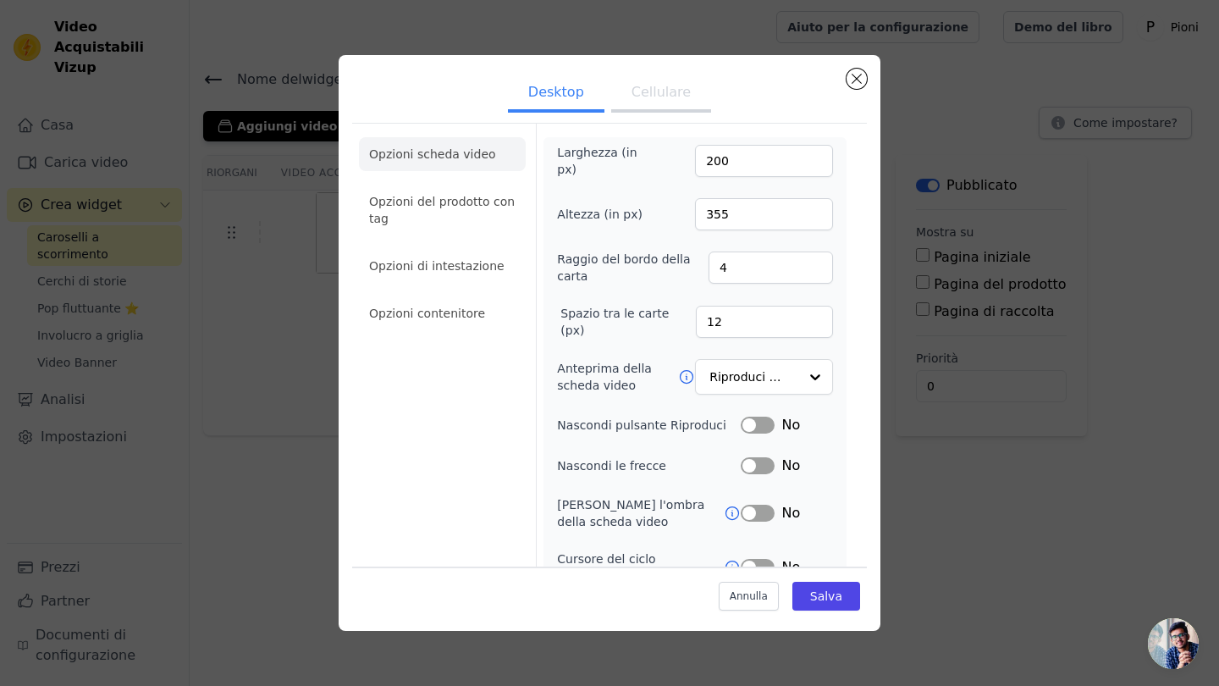
click at [640, 109] on button "Cellulare" at bounding box center [661, 93] width 100 height 37
click at [440, 311] on li "Opzioni contenitore" at bounding box center [442, 313] width 167 height 34
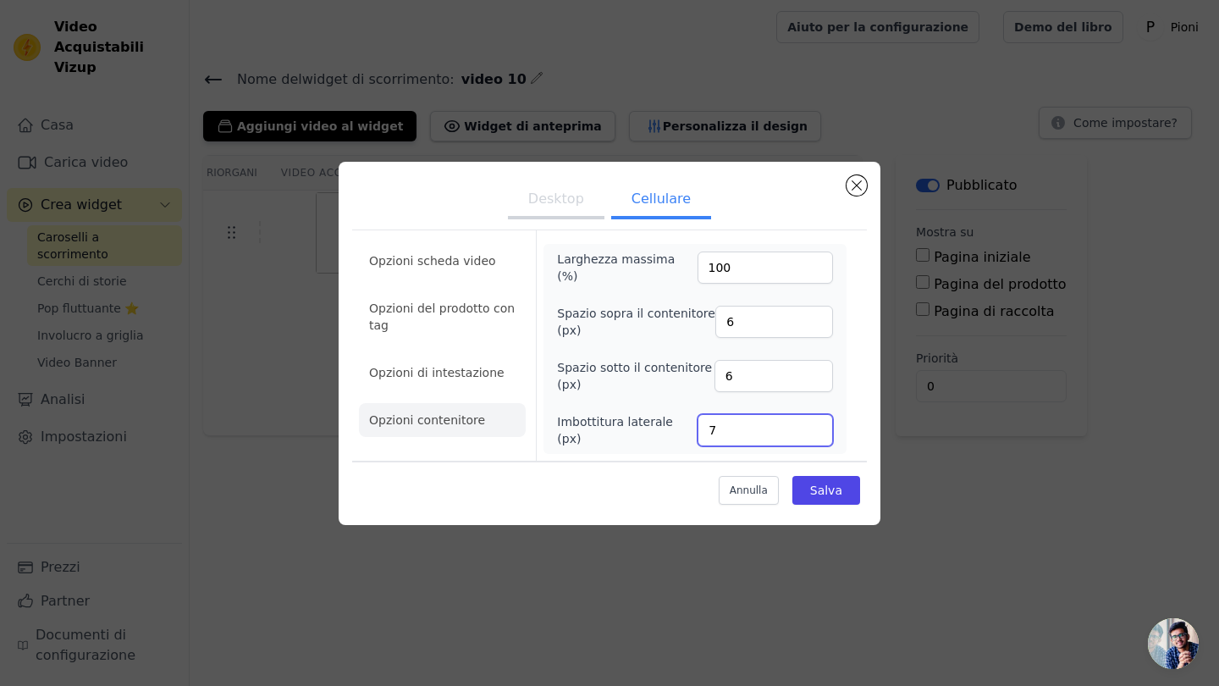
click at [819, 425] on input "7" at bounding box center [765, 430] width 135 height 32
click at [819, 425] on input "8" at bounding box center [765, 430] width 135 height 32
click at [819, 425] on input "9" at bounding box center [765, 430] width 135 height 32
click at [819, 425] on input "10" at bounding box center [765, 430] width 135 height 32
click at [819, 425] on input "11" at bounding box center [765, 430] width 135 height 32
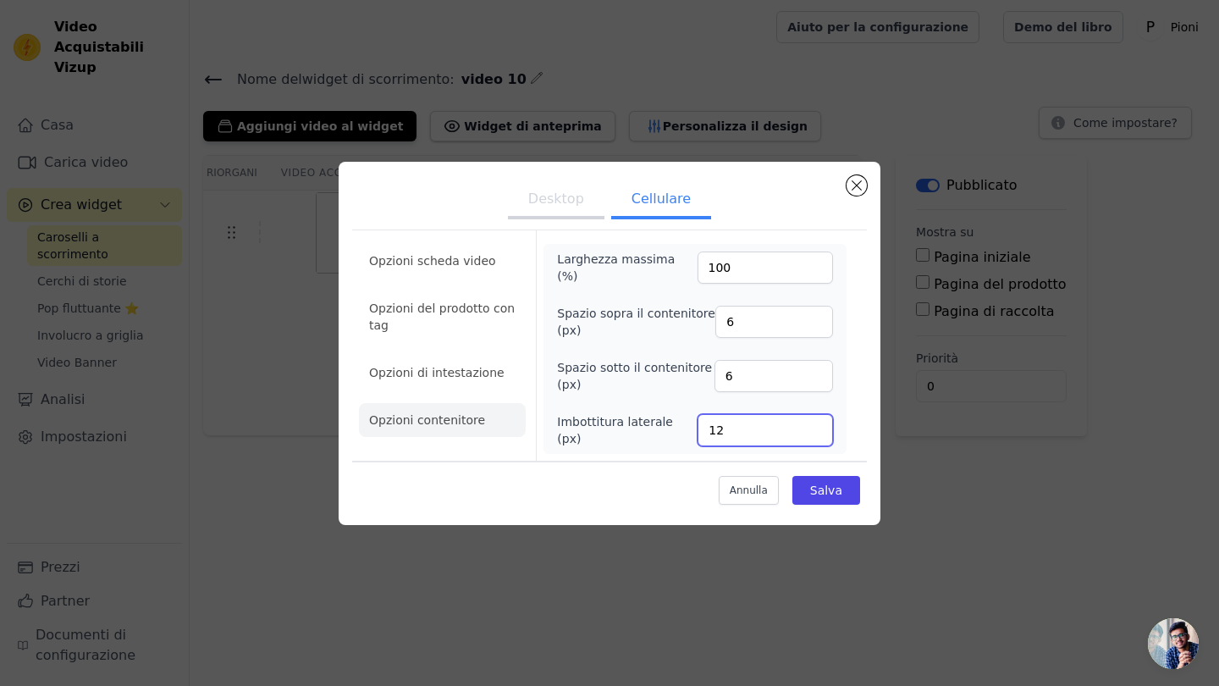
click at [819, 425] on input "12" at bounding box center [765, 430] width 135 height 32
click at [819, 425] on input "13" at bounding box center [765, 430] width 135 height 32
click at [819, 425] on input "14" at bounding box center [765, 430] width 135 height 32
type input "15"
click at [819, 427] on input "15" at bounding box center [765, 430] width 135 height 32
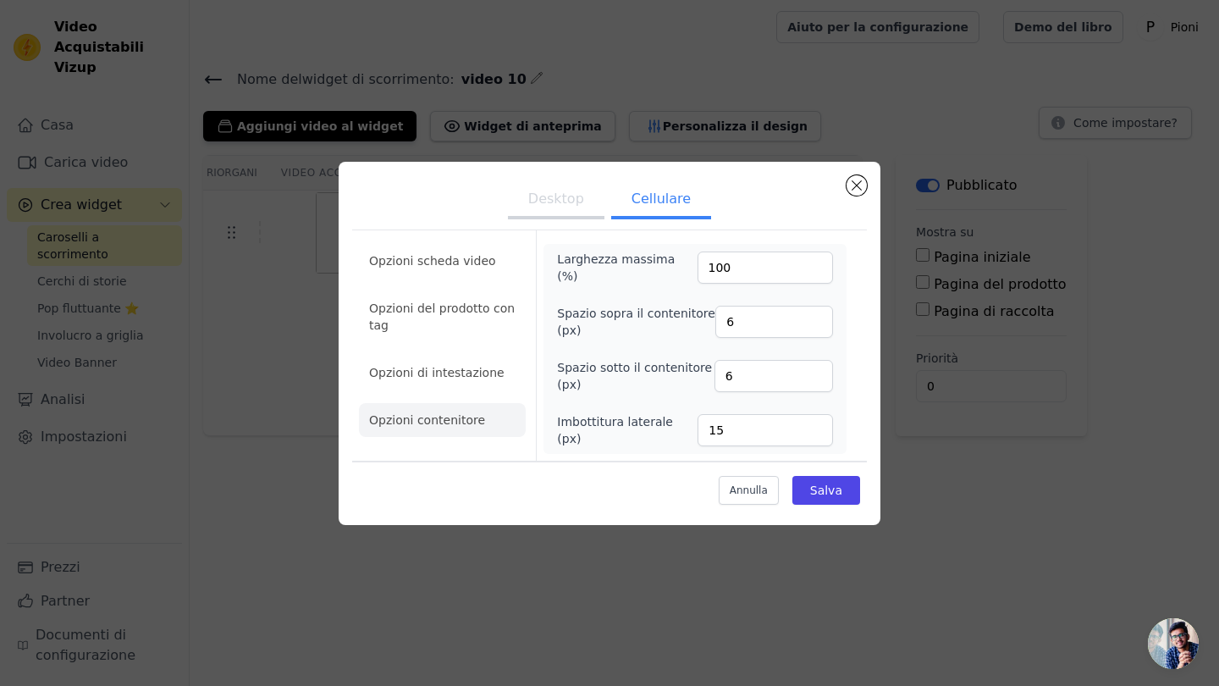
click at [826, 471] on div "[PERSON_NAME]" at bounding box center [609, 486] width 515 height 51
click at [826, 493] on button "Salva" at bounding box center [826, 490] width 68 height 29
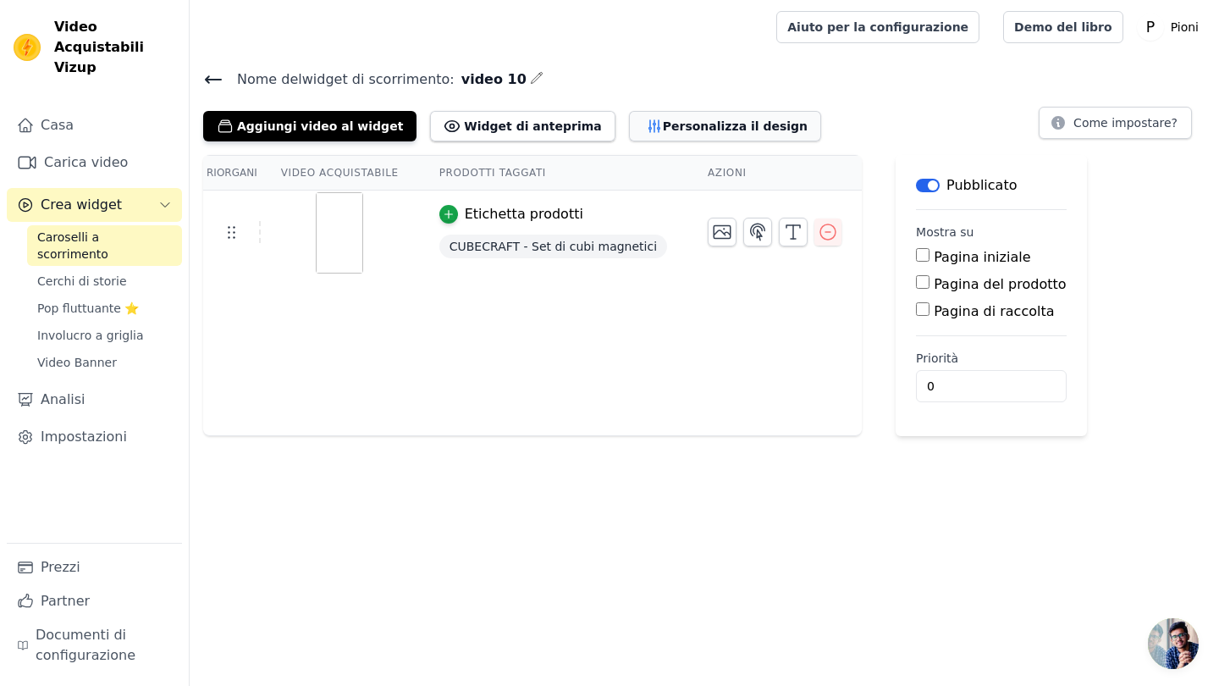
click at [689, 132] on button "Personalizza il design" at bounding box center [725, 126] width 192 height 30
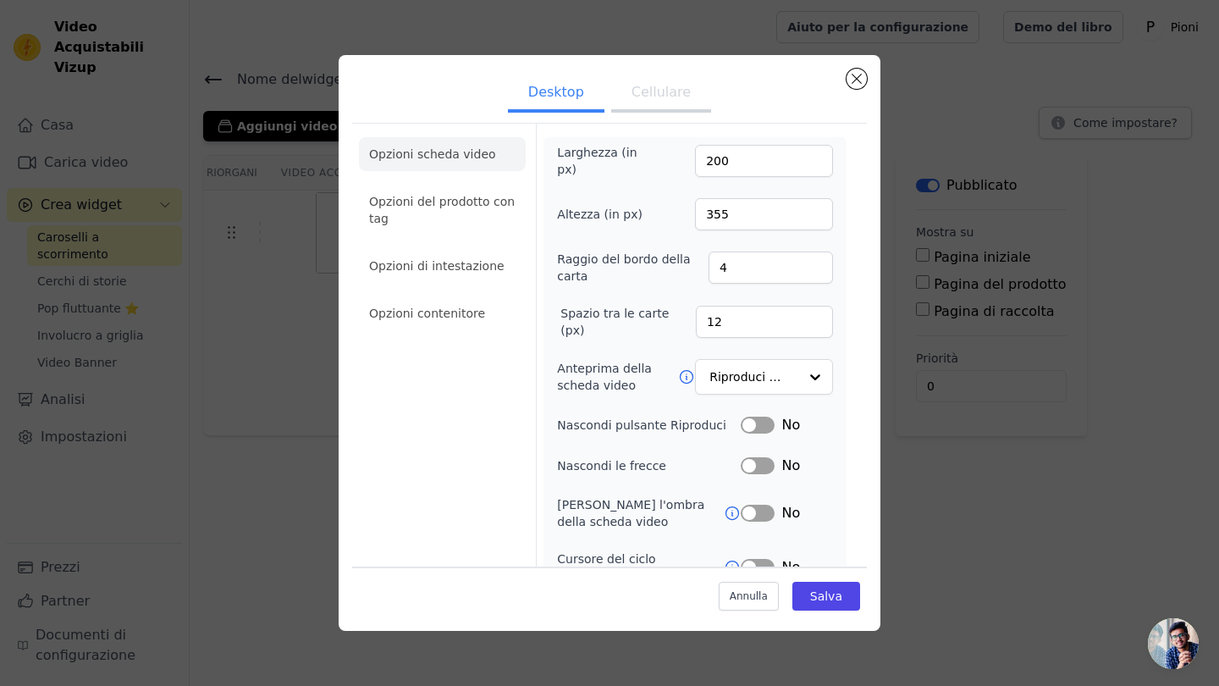
click at [649, 90] on button "Cellulare" at bounding box center [661, 93] width 100 height 37
click at [476, 323] on li "Opzioni contenitore" at bounding box center [442, 313] width 167 height 34
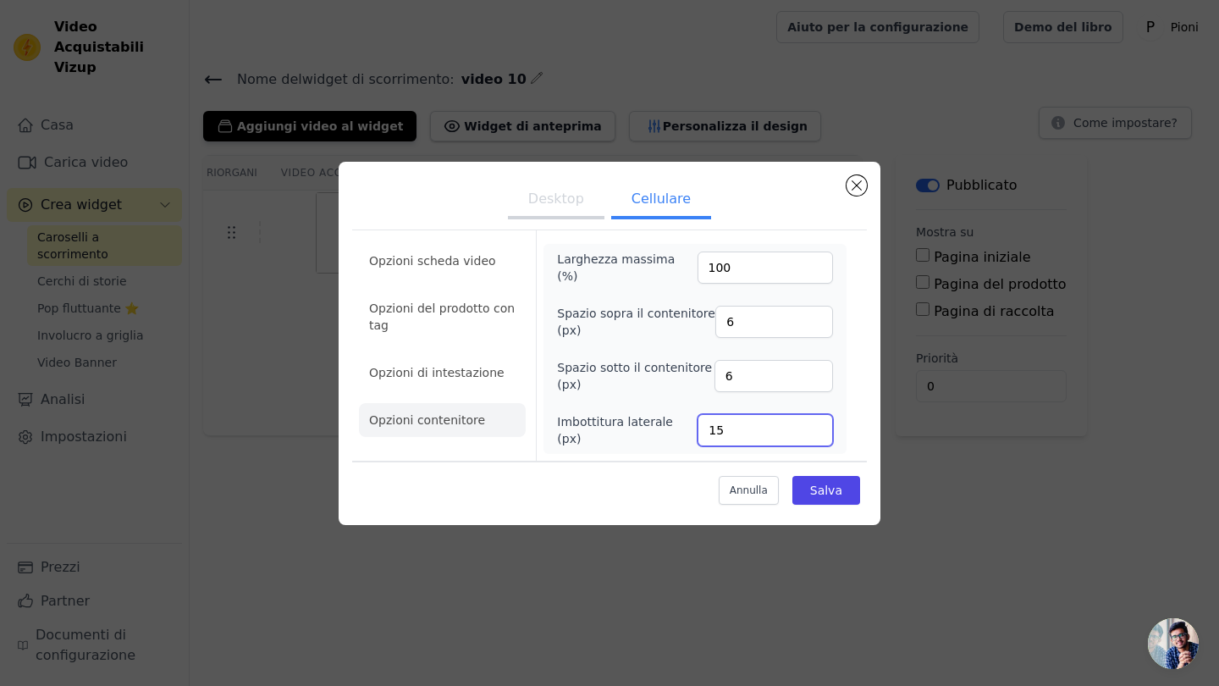
click at [750, 426] on input "15" at bounding box center [765, 430] width 135 height 32
type input "1"
type input "25"
click at [833, 487] on button "Salva" at bounding box center [826, 490] width 68 height 29
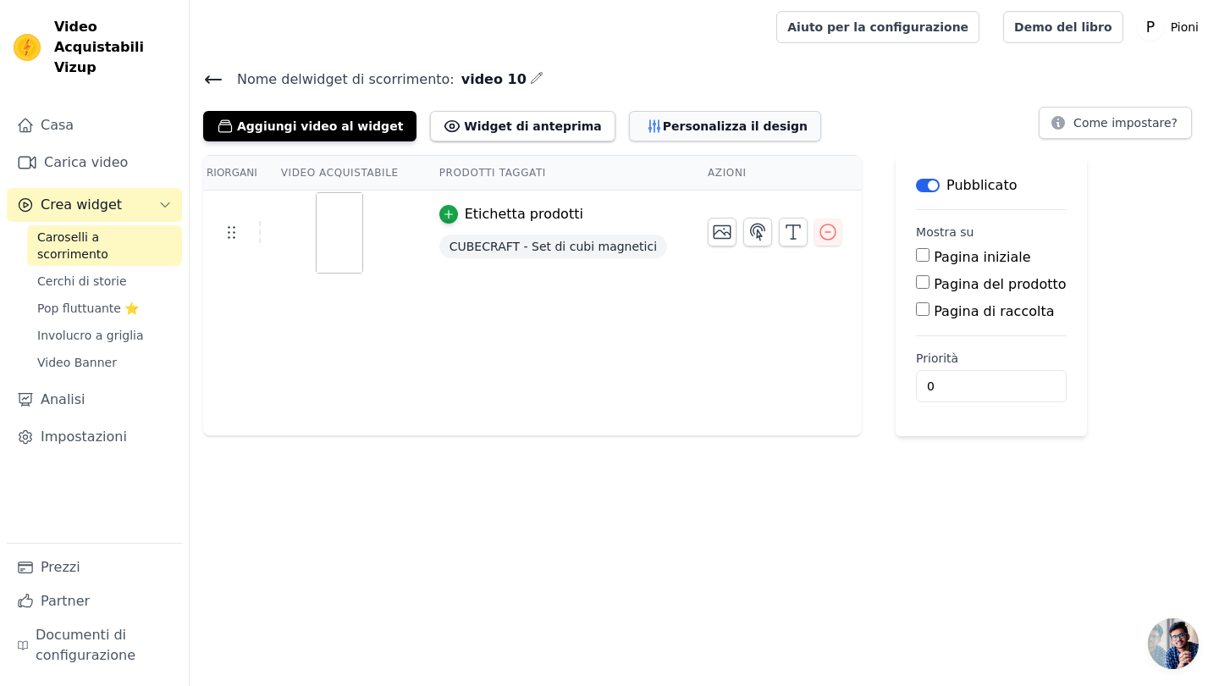
click at [634, 135] on button "Personalizza il design" at bounding box center [725, 126] width 192 height 30
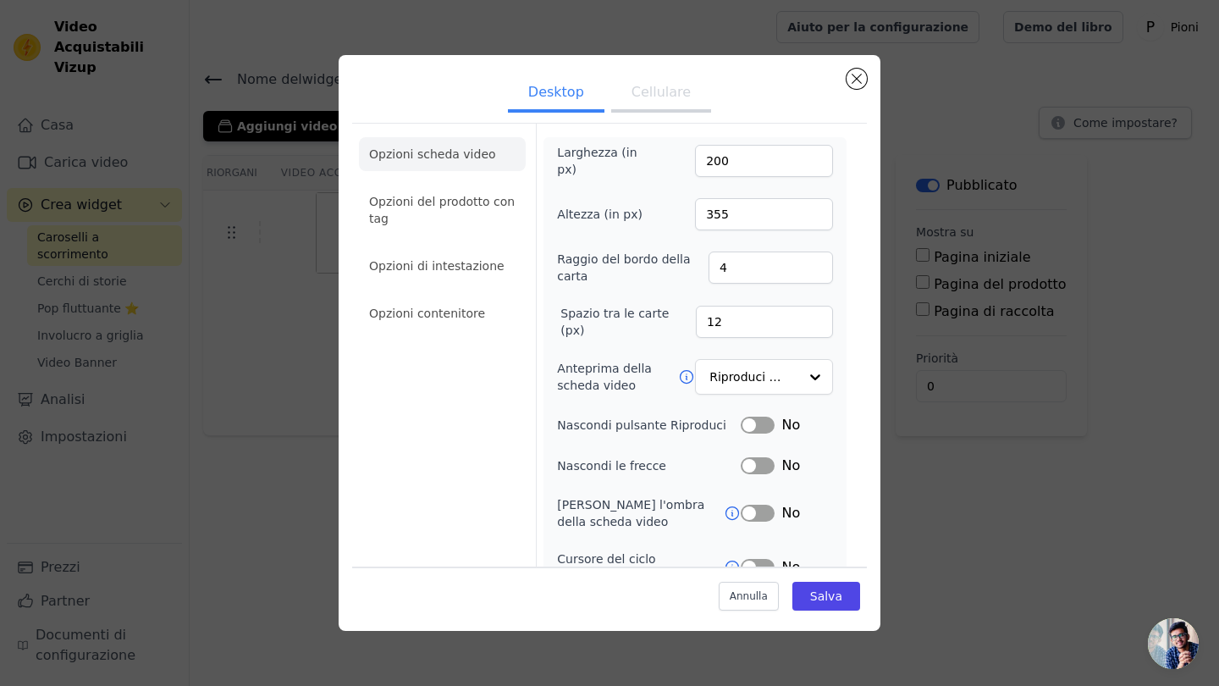
click at [659, 86] on button "Cellulare" at bounding box center [661, 93] width 100 height 37
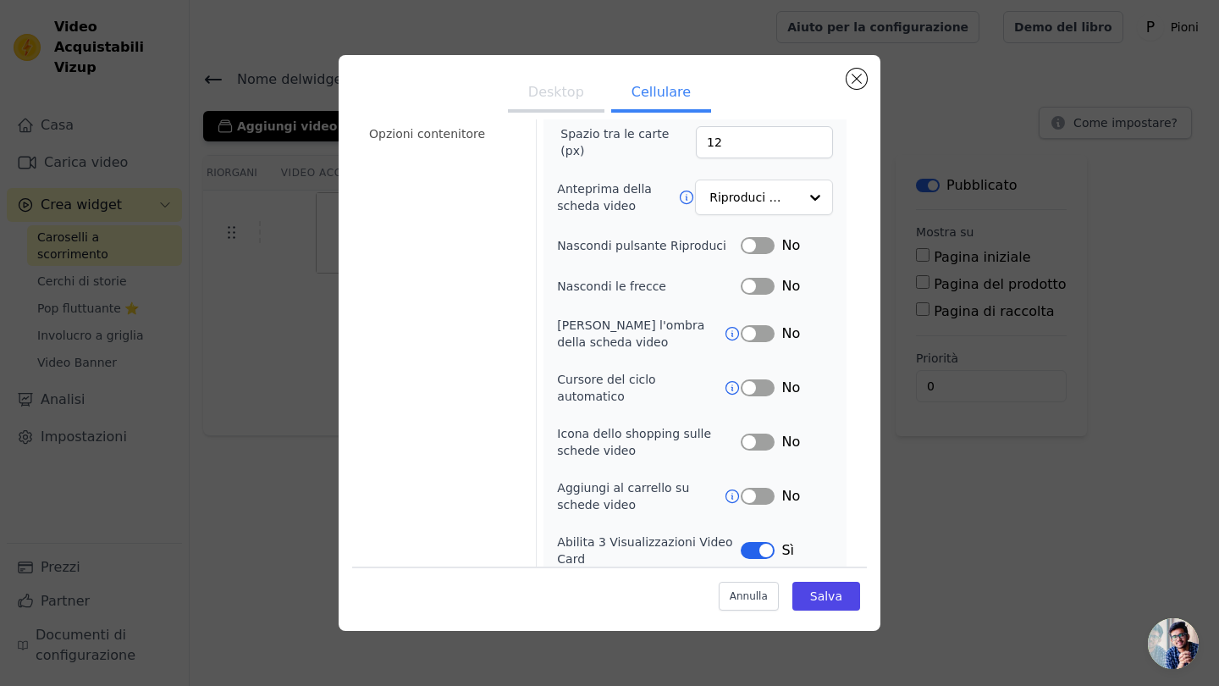
scroll to position [179, 0]
click at [432, 136] on li "Opzioni contenitore" at bounding box center [442, 135] width 167 height 34
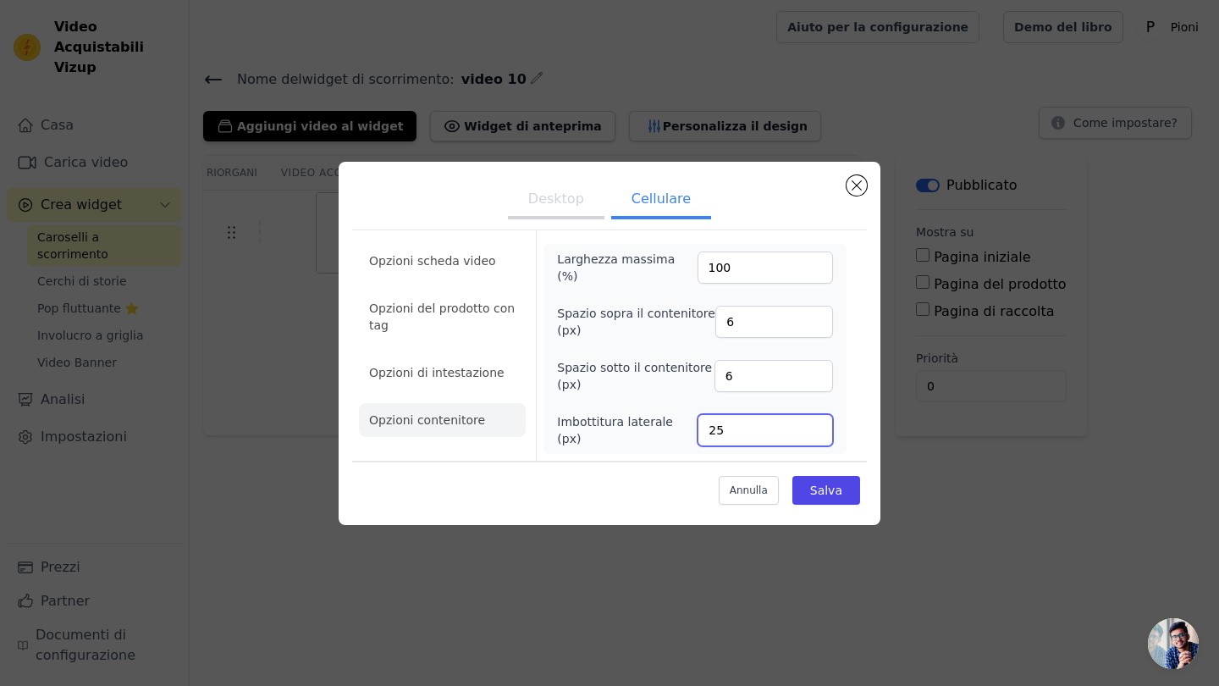
click at [720, 426] on input "25" at bounding box center [765, 430] width 135 height 32
type input "2"
type input "50"
click at [842, 483] on button "Salva" at bounding box center [826, 490] width 68 height 29
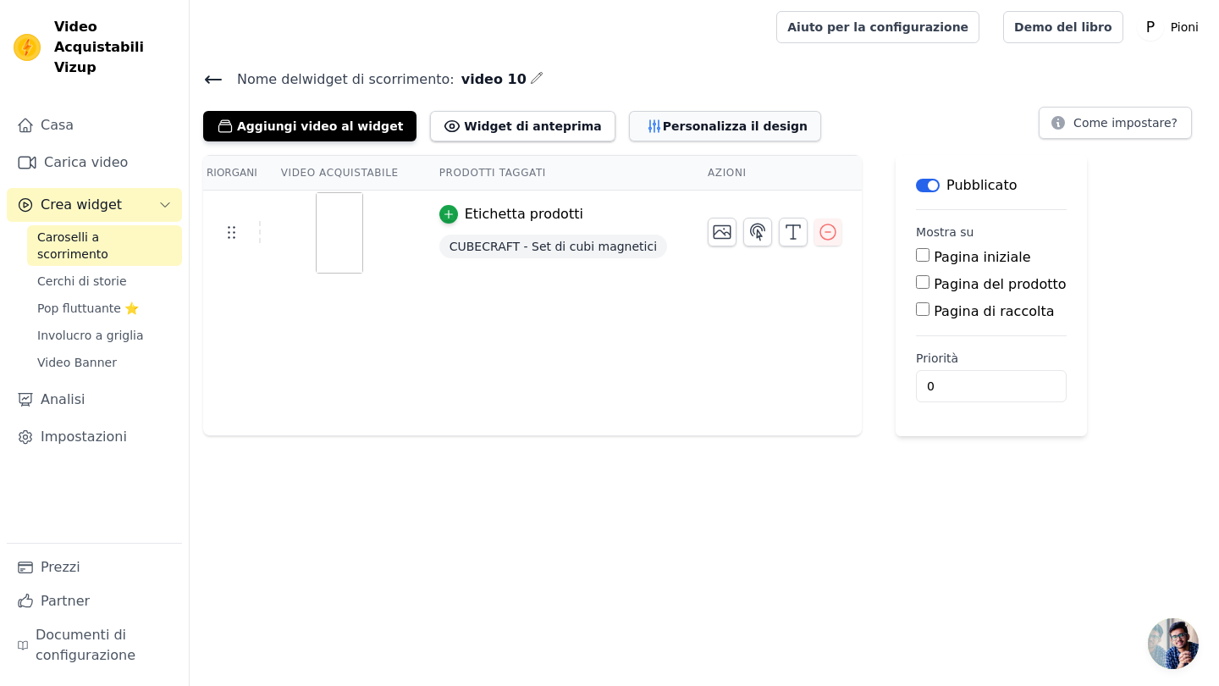
click at [692, 124] on button "Personalizza il design" at bounding box center [725, 126] width 192 height 30
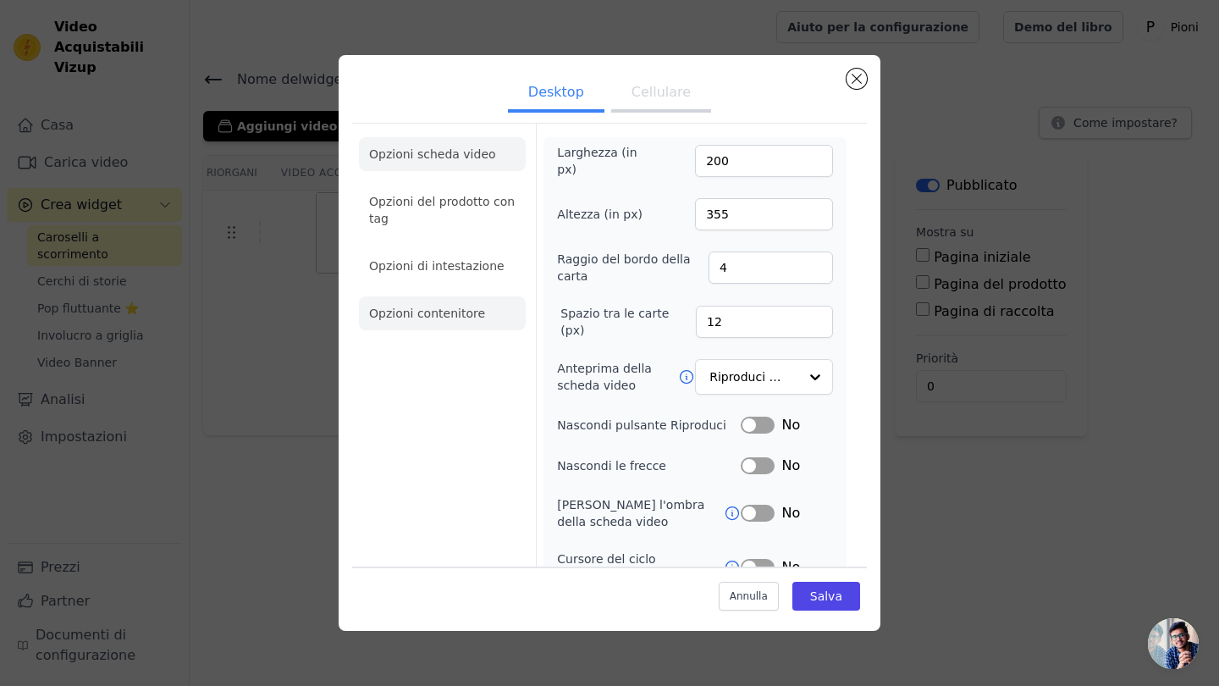
click at [411, 320] on li "Opzioni contenitore" at bounding box center [442, 313] width 167 height 34
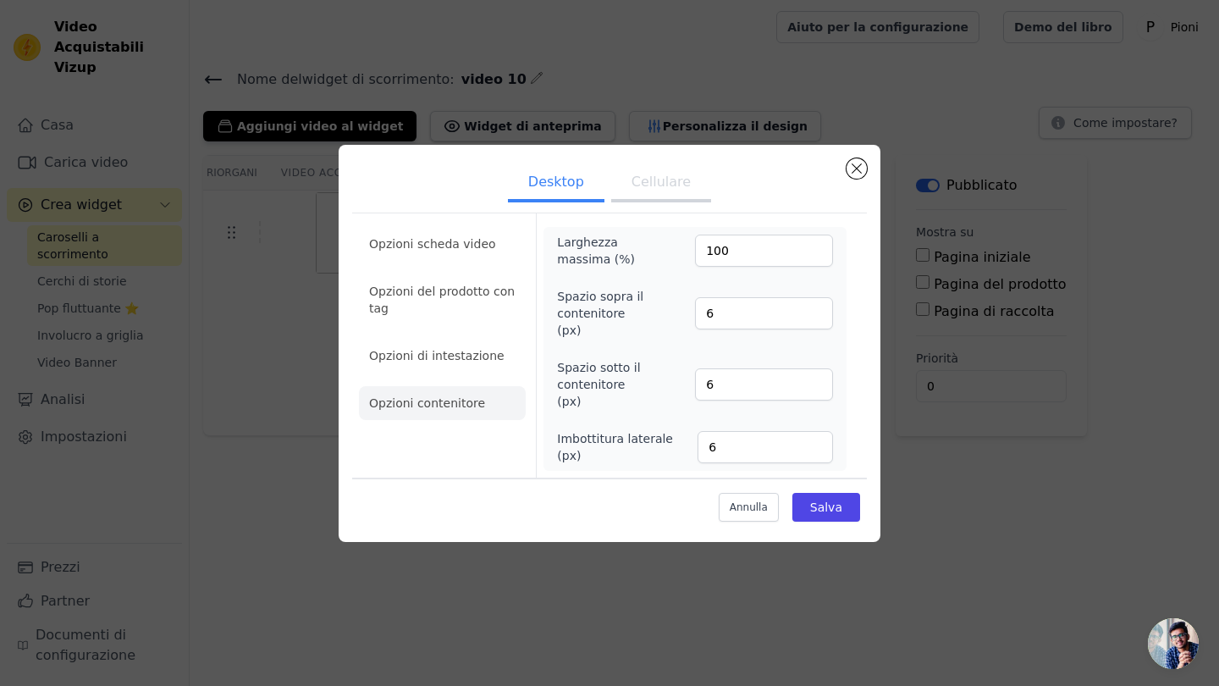
click at [648, 194] on button "Cellulare" at bounding box center [661, 183] width 100 height 37
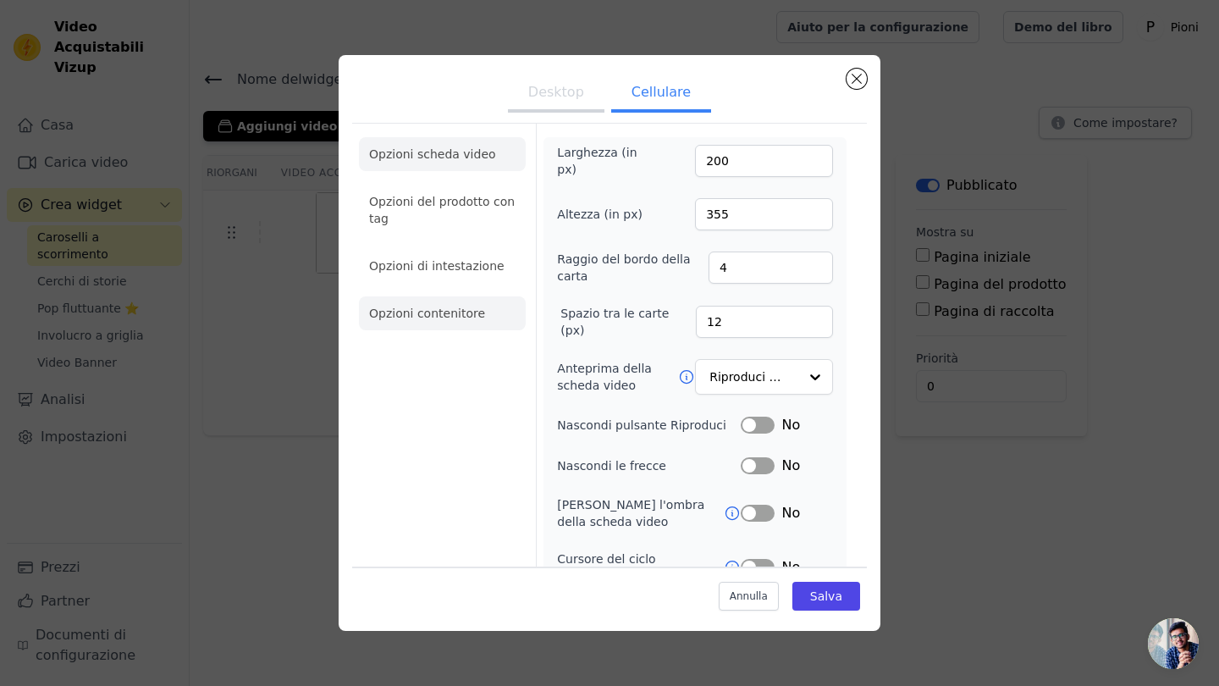
click at [442, 312] on li "Opzioni contenitore" at bounding box center [442, 313] width 167 height 34
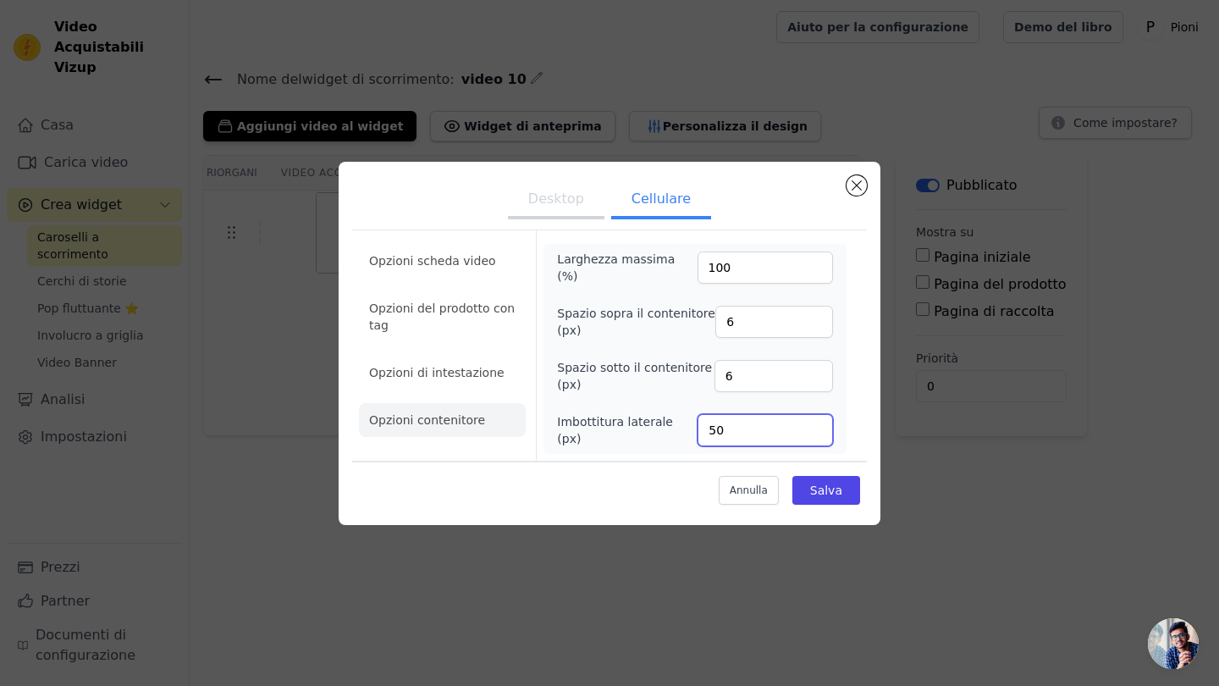
click at [713, 425] on input "50" at bounding box center [765, 430] width 135 height 32
type input "80"
click at [825, 495] on button "Salva" at bounding box center [826, 490] width 68 height 29
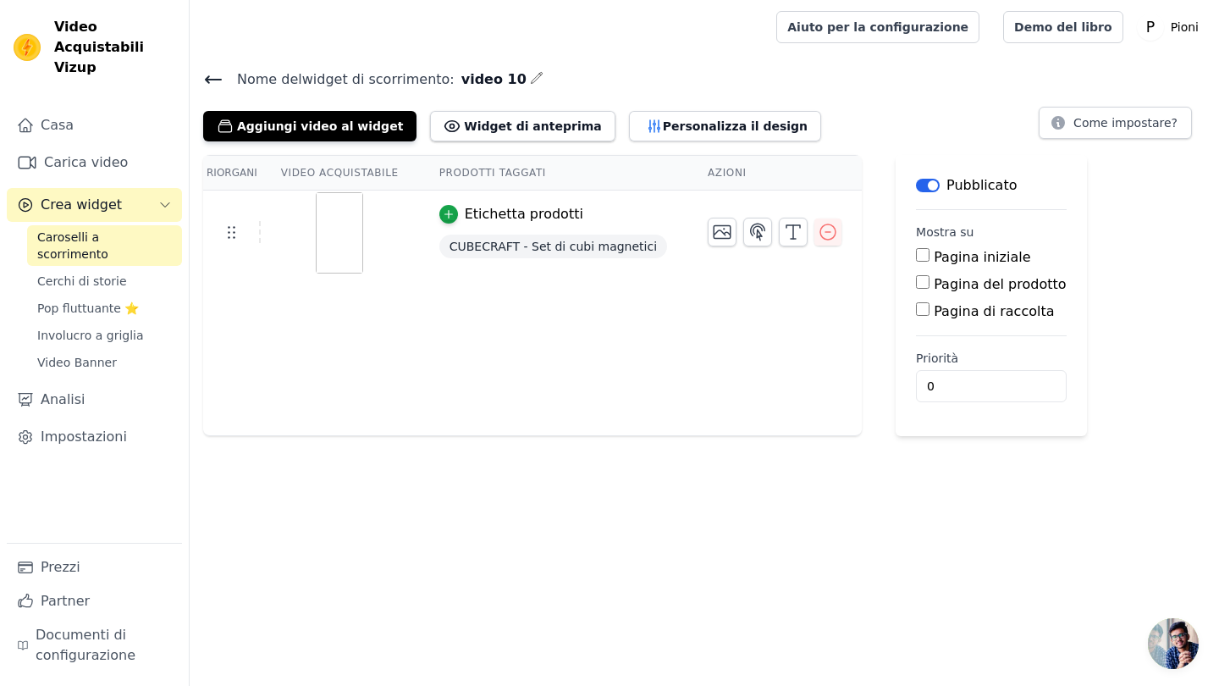
click at [210, 74] on icon at bounding box center [213, 79] width 20 height 20
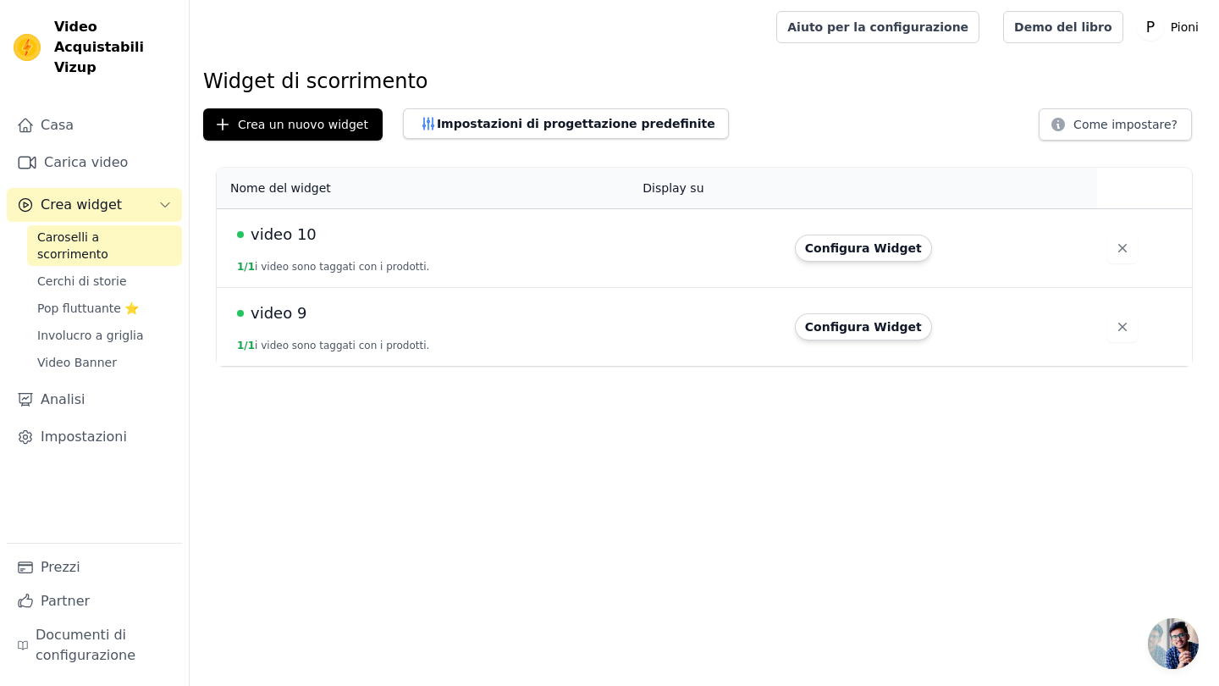
click at [321, 321] on div "video 9" at bounding box center [429, 313] width 385 height 24
click at [274, 319] on span "video 9" at bounding box center [279, 313] width 56 height 24
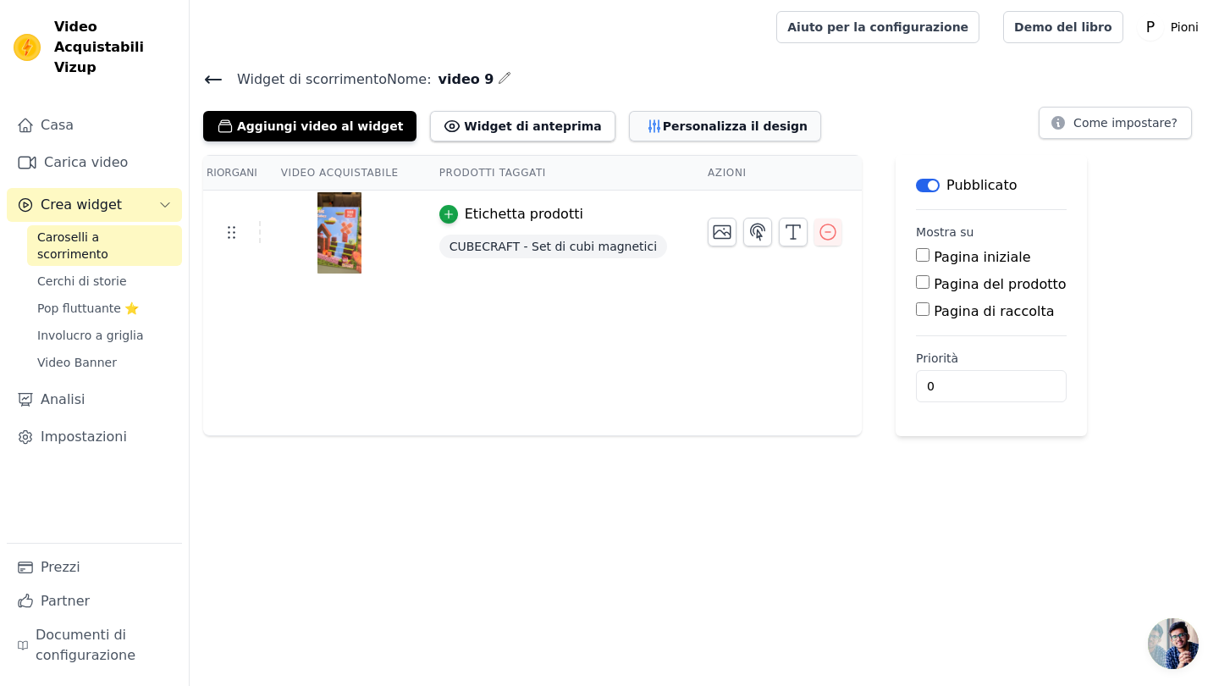
click at [687, 128] on button "Personalizza il design" at bounding box center [725, 126] width 192 height 30
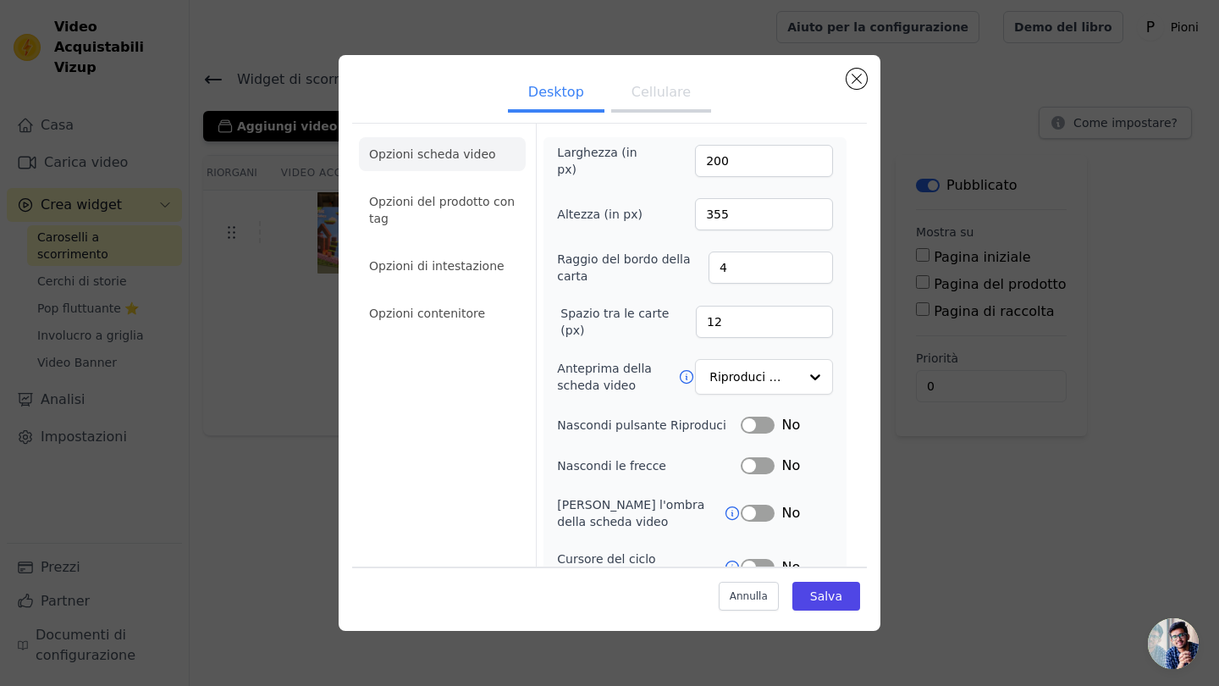
click at [668, 87] on button "Cellulare" at bounding box center [661, 93] width 100 height 37
click at [428, 310] on li "Opzioni contenitore" at bounding box center [442, 313] width 167 height 34
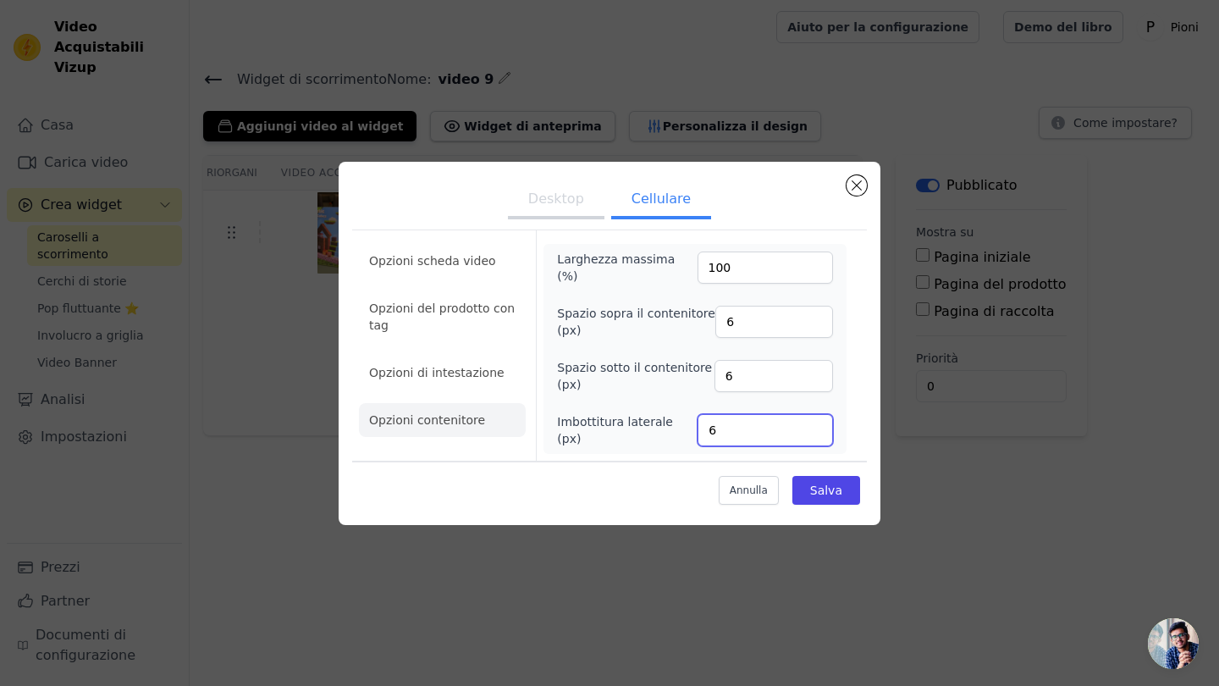
click at [750, 430] on input "6" at bounding box center [765, 430] width 135 height 32
type input "80"
click at [847, 491] on button "Salva" at bounding box center [826, 490] width 68 height 29
